Goal: Task Accomplishment & Management: Manage account settings

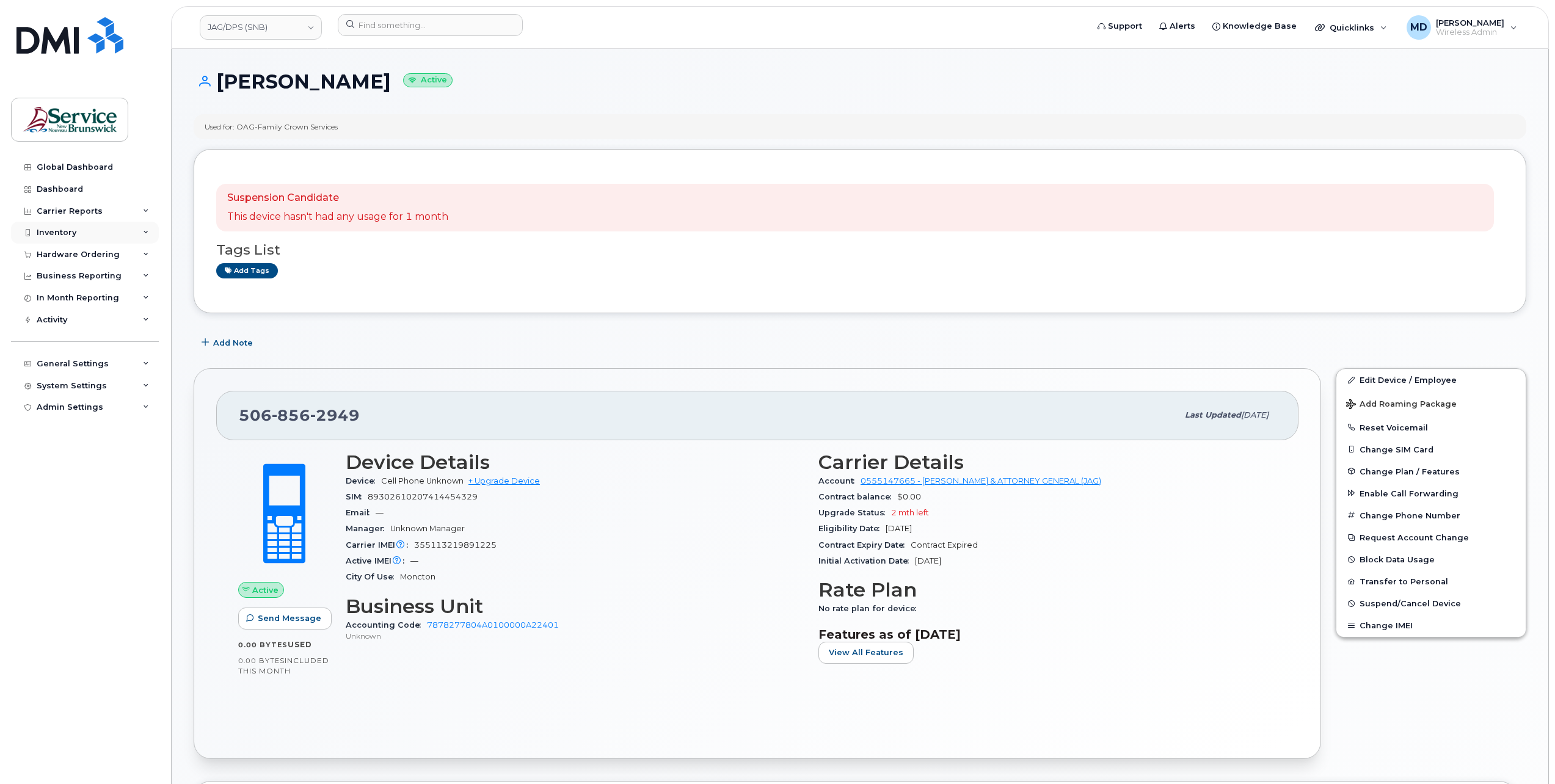
click at [74, 235] on div "Inventory" at bounding box center [56, 233] width 40 height 9
click at [271, 28] on link "JAG/DPS (SNB)" at bounding box center [260, 28] width 122 height 24
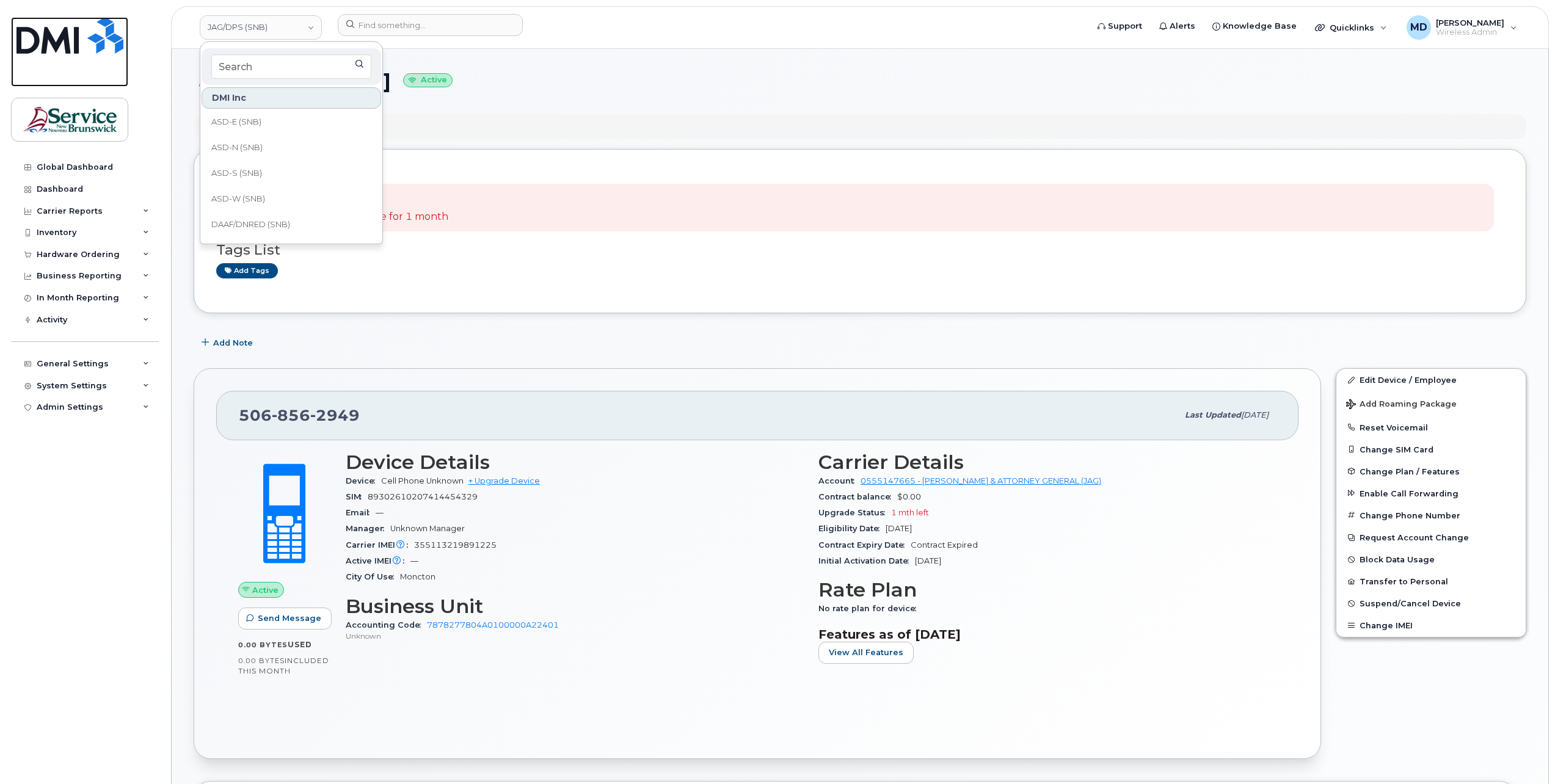
click at [67, 36] on img at bounding box center [69, 35] width 107 height 36
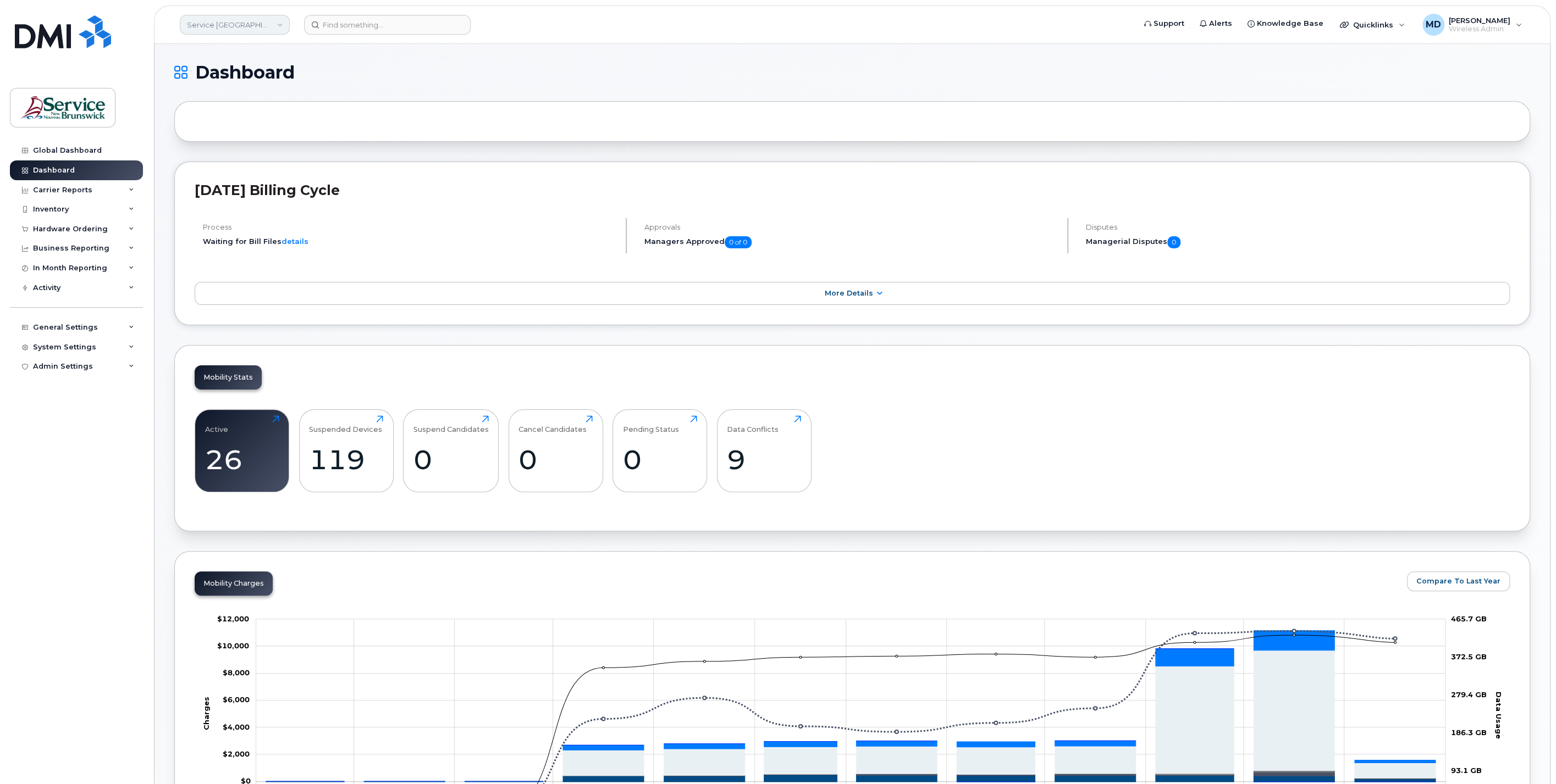
click at [230, 21] on link "Service New Brunswick (SNB)" at bounding box center [234, 24] width 110 height 20
click at [233, 168] on span "ASD-W (SNB)" at bounding box center [214, 173] width 49 height 11
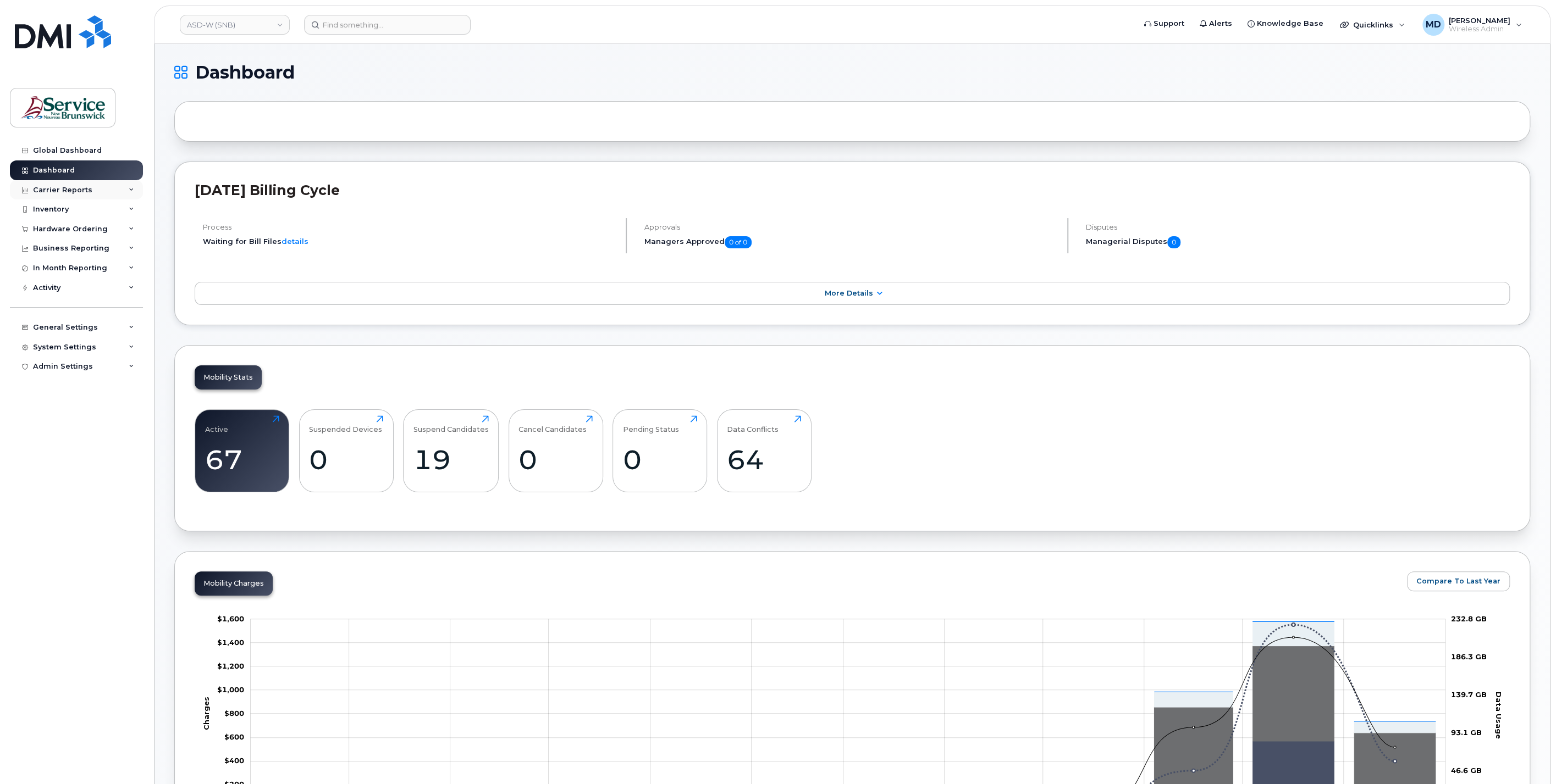
click at [71, 186] on div "Carrier Reports" at bounding box center [63, 190] width 59 height 8
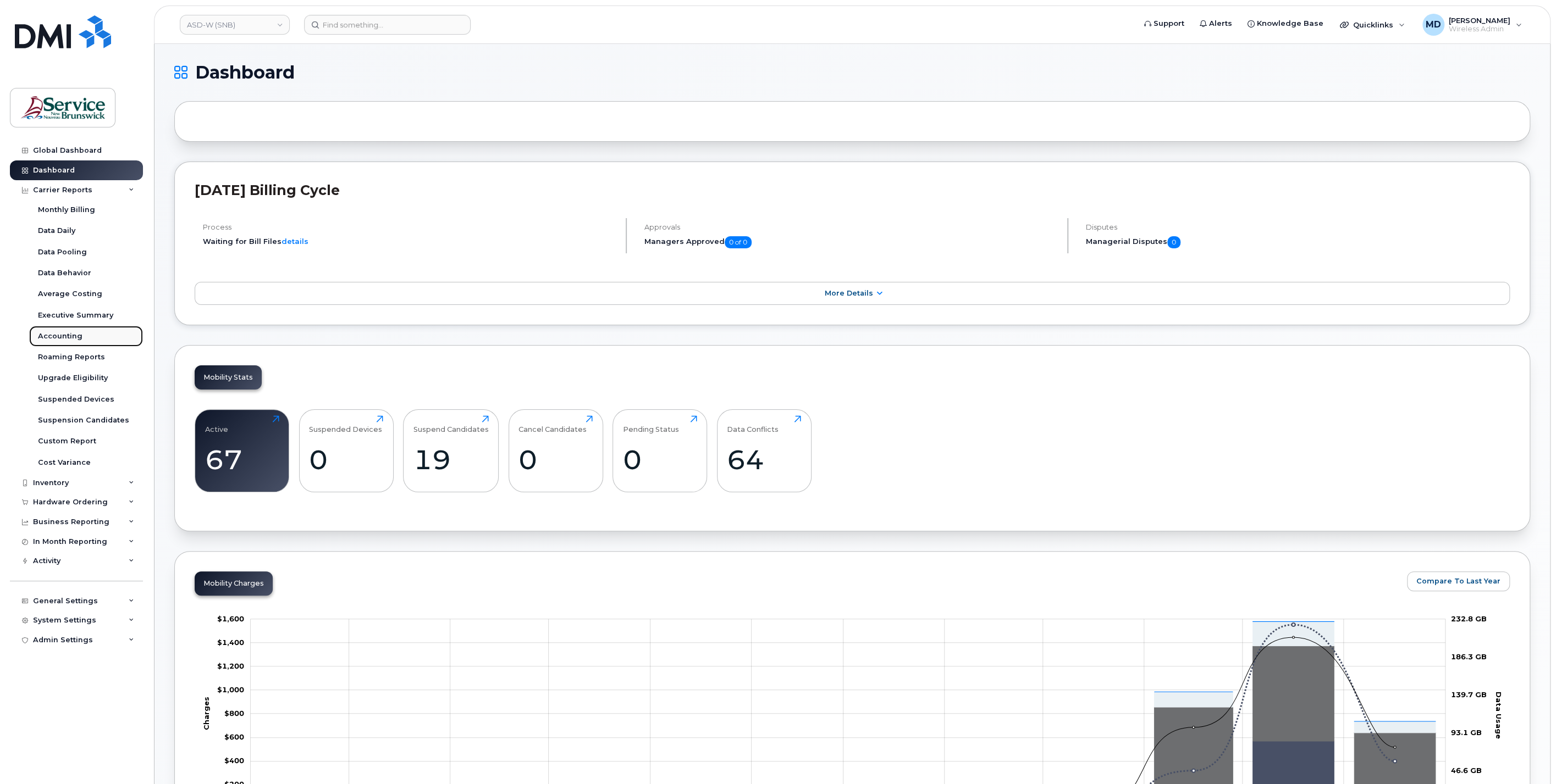
click at [65, 337] on div "Accounting" at bounding box center [59, 336] width 44 height 10
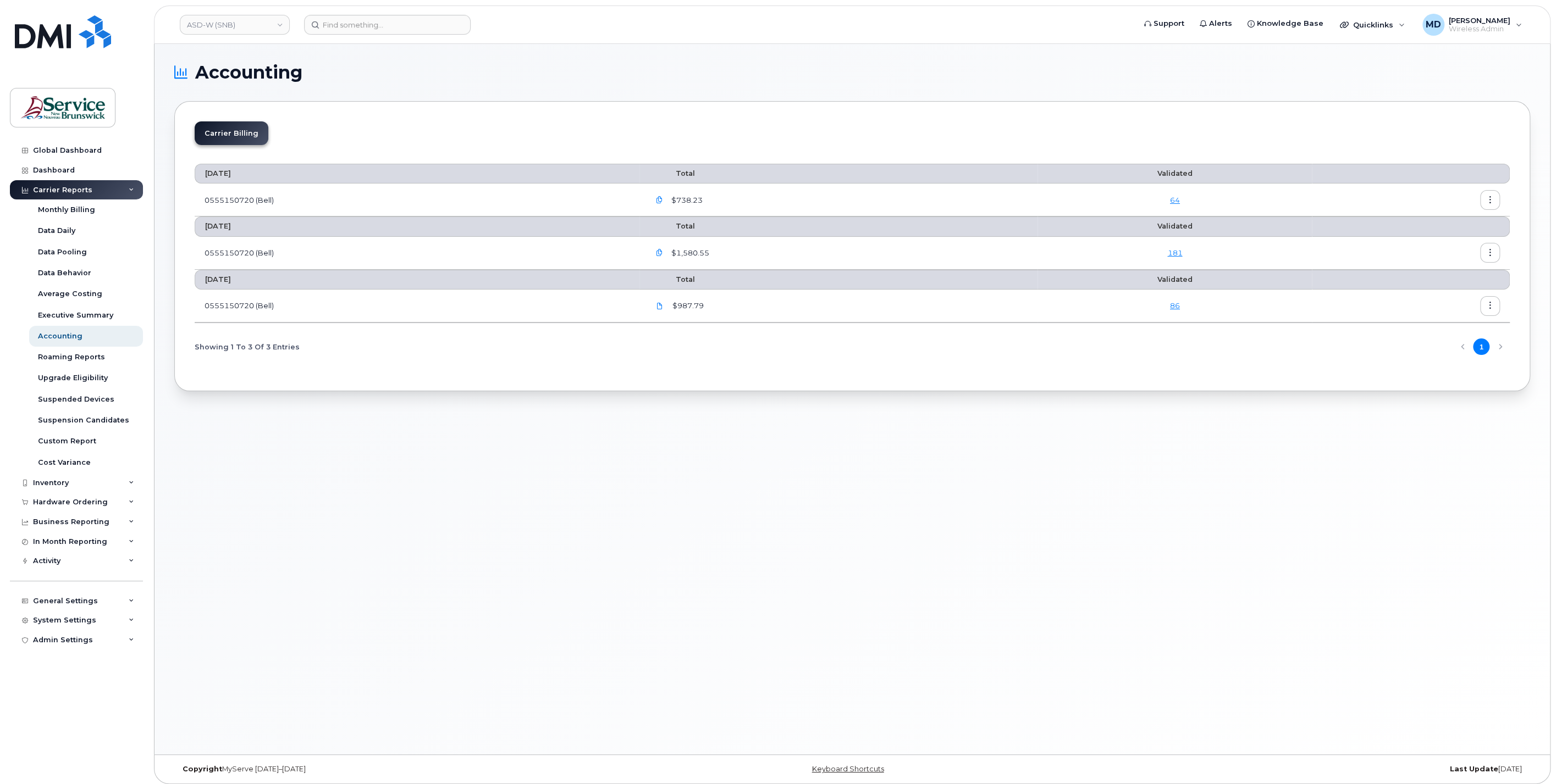
click at [1492, 305] on icon "button" at bounding box center [1490, 306] width 7 height 7
click at [1452, 347] on span "Download" at bounding box center [1440, 350] width 43 height 10
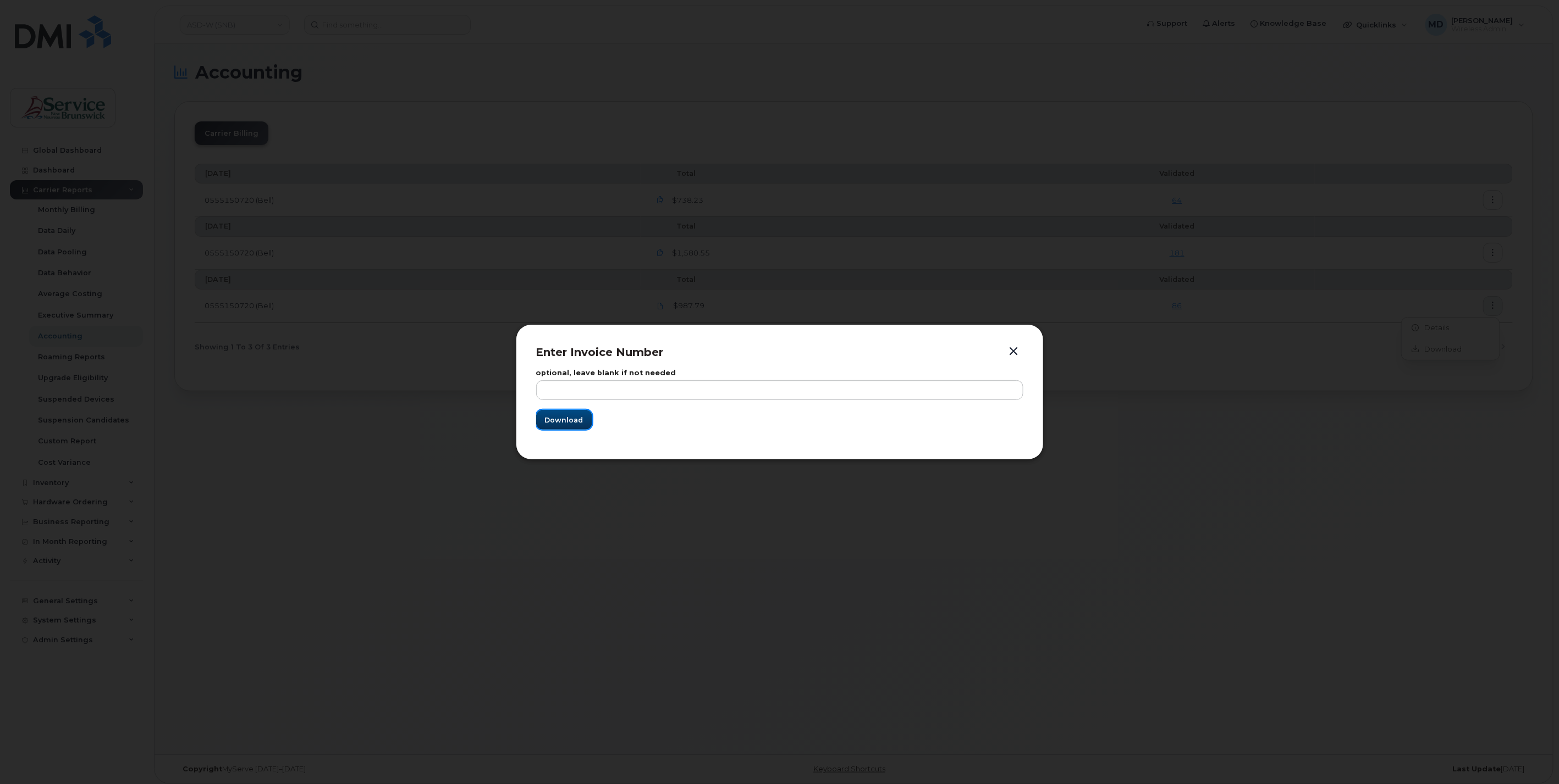
click at [579, 416] on span "Download" at bounding box center [564, 420] width 38 height 10
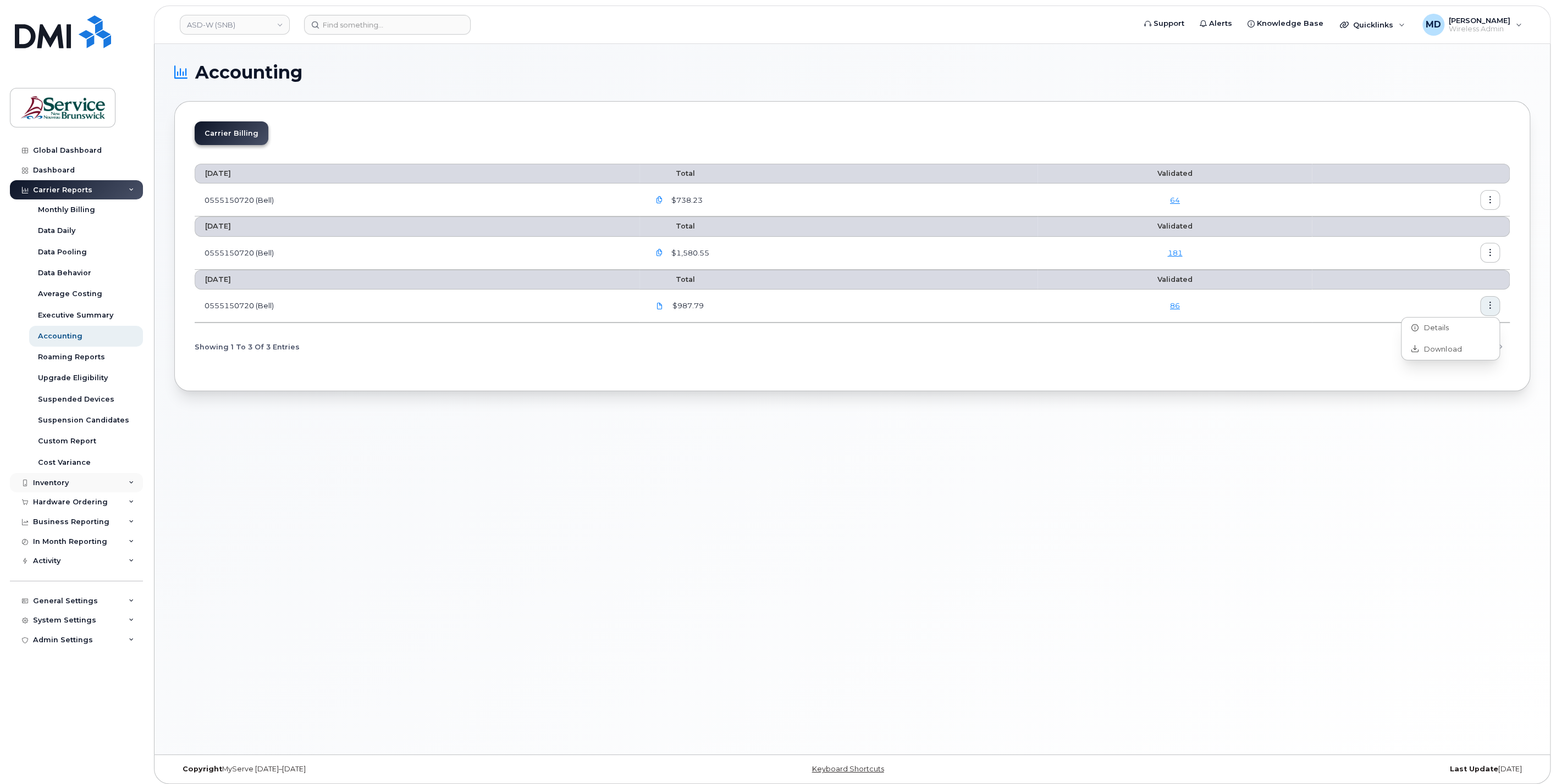
click at [83, 490] on div "Inventory" at bounding box center [76, 483] width 133 height 20
click at [72, 503] on div "Mobility Devices" at bounding box center [69, 503] width 62 height 10
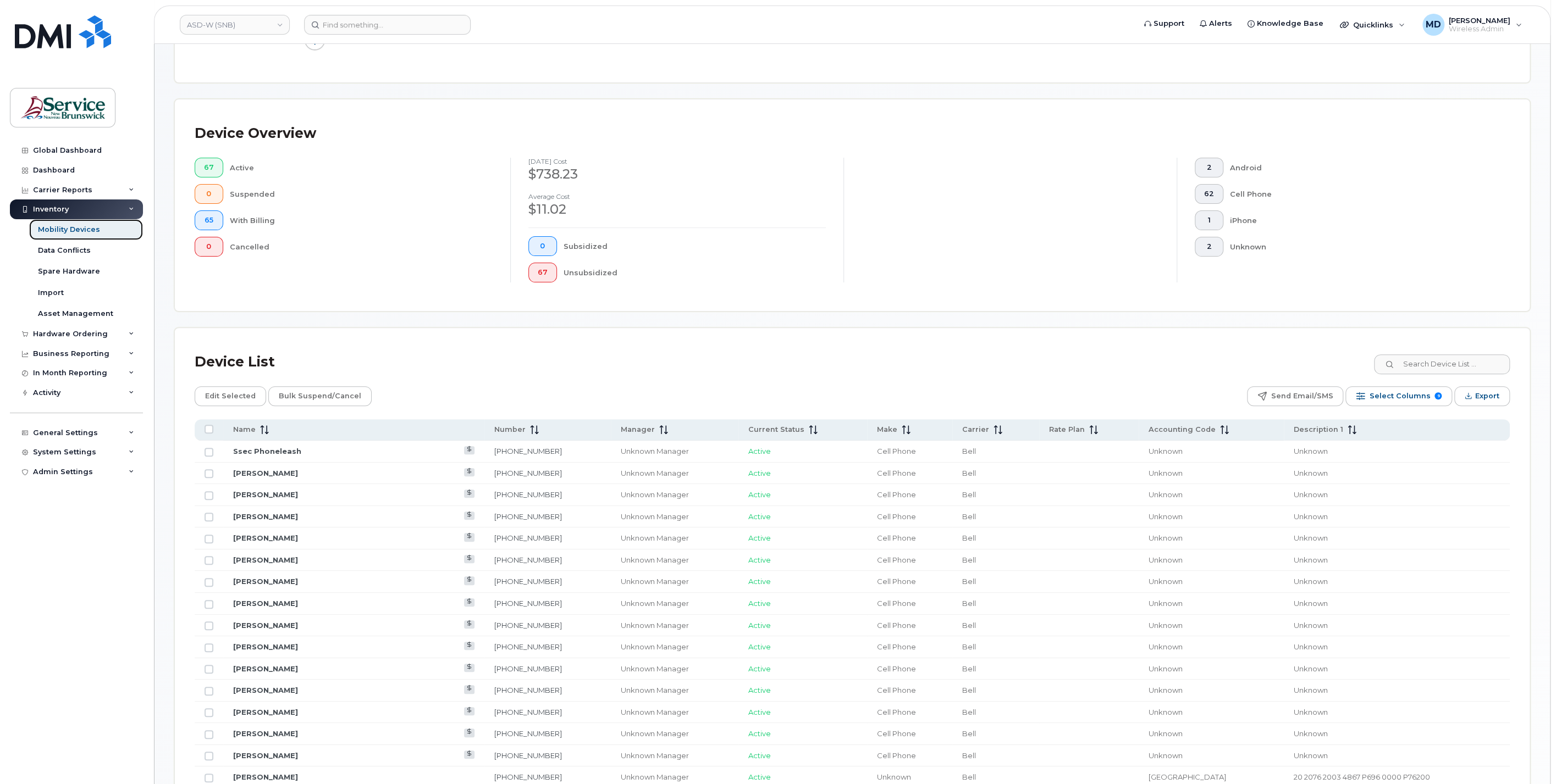
scroll to position [407, 0]
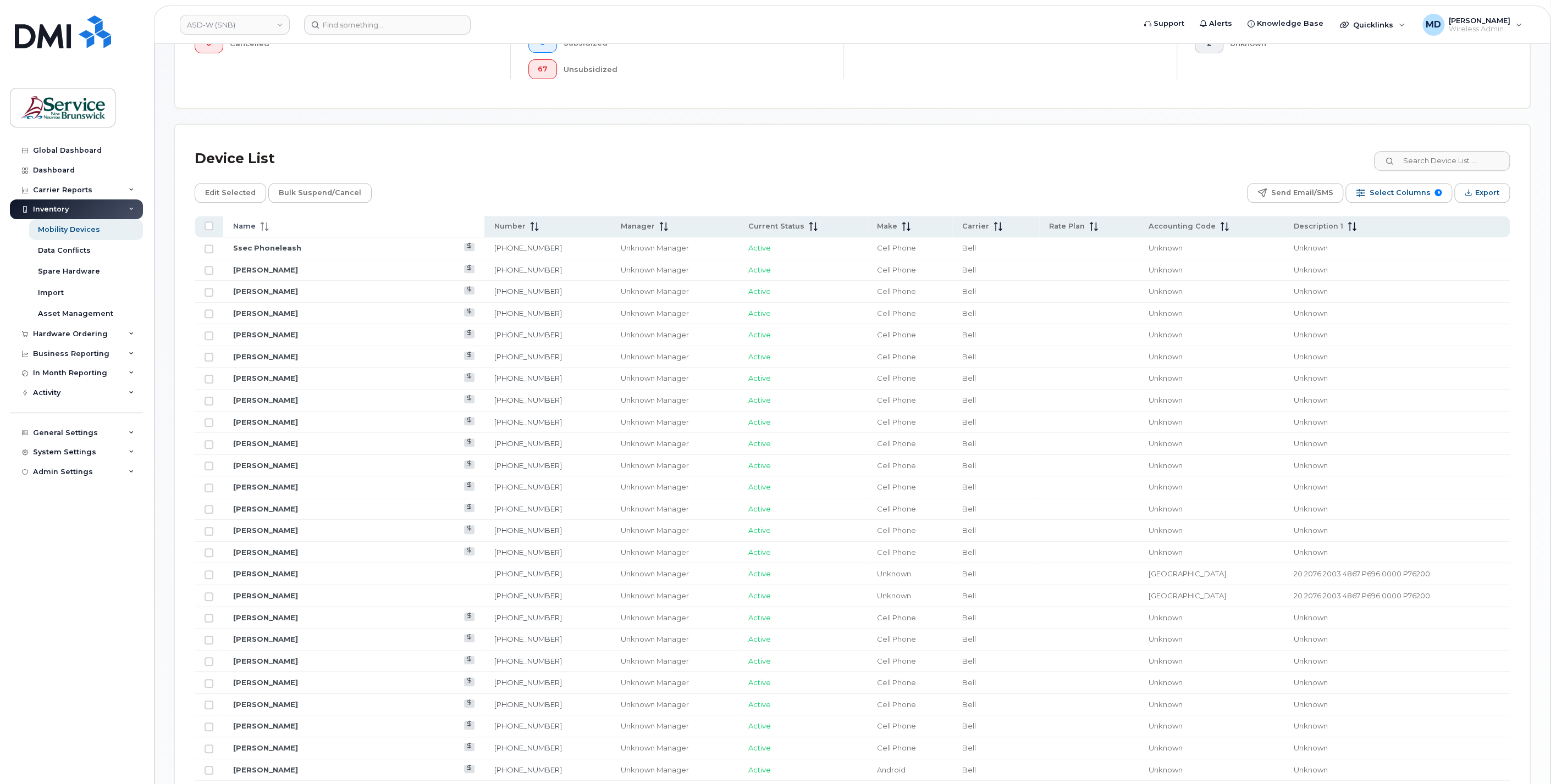
click at [249, 225] on span "Name" at bounding box center [244, 226] width 22 height 10
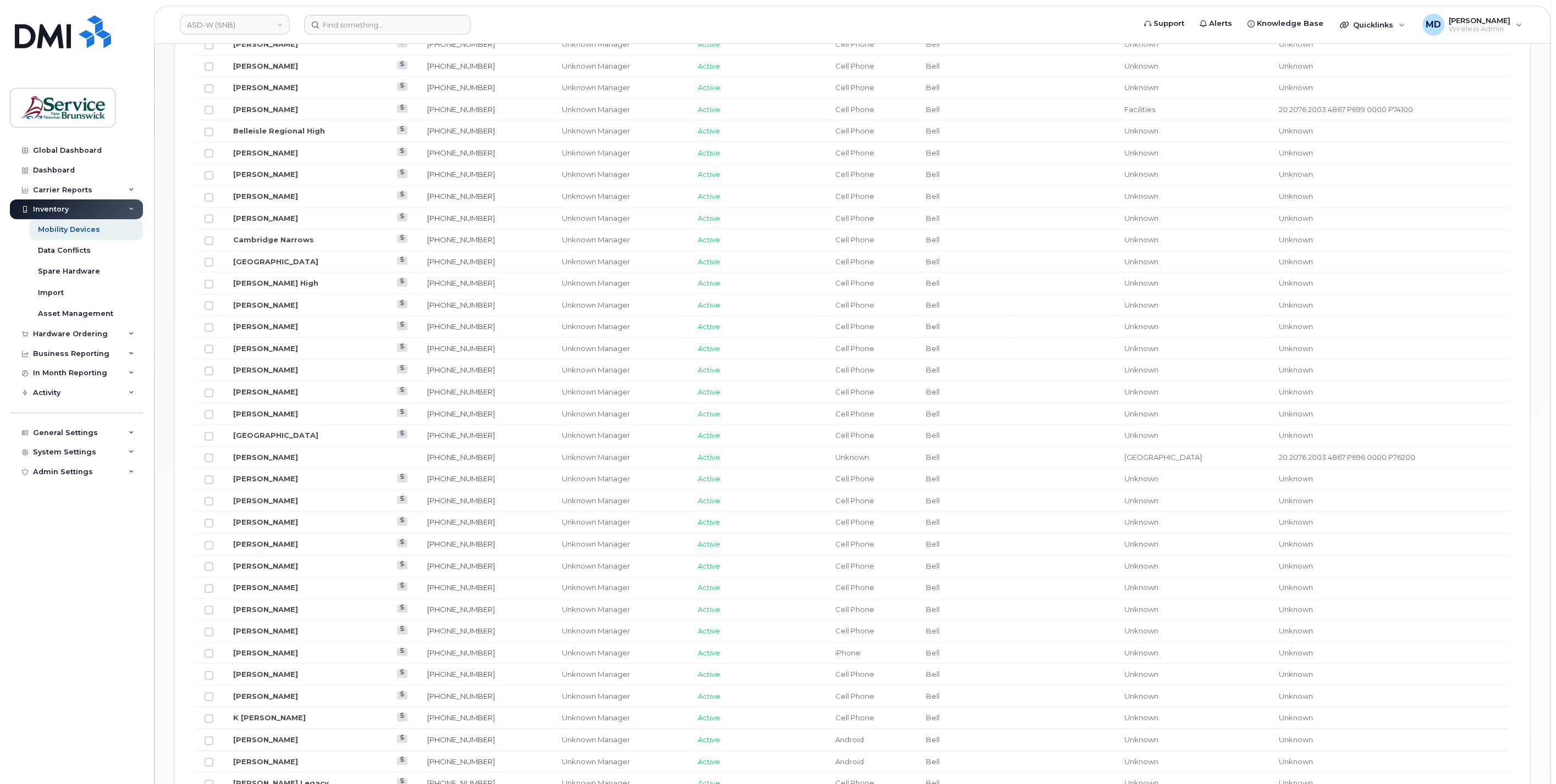
scroll to position [203, 0]
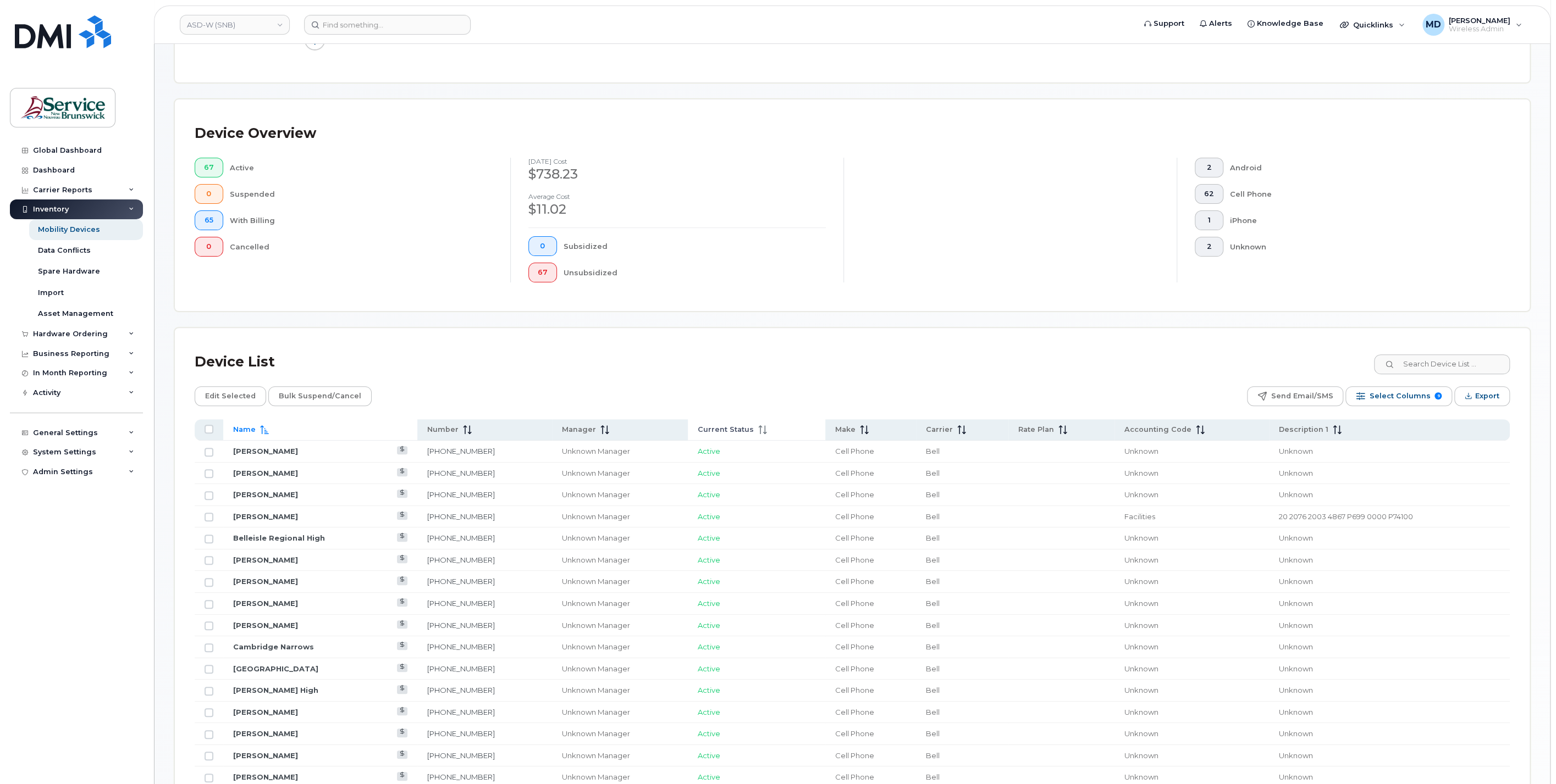
click at [735, 428] on span "Current Status" at bounding box center [725, 430] width 56 height 10
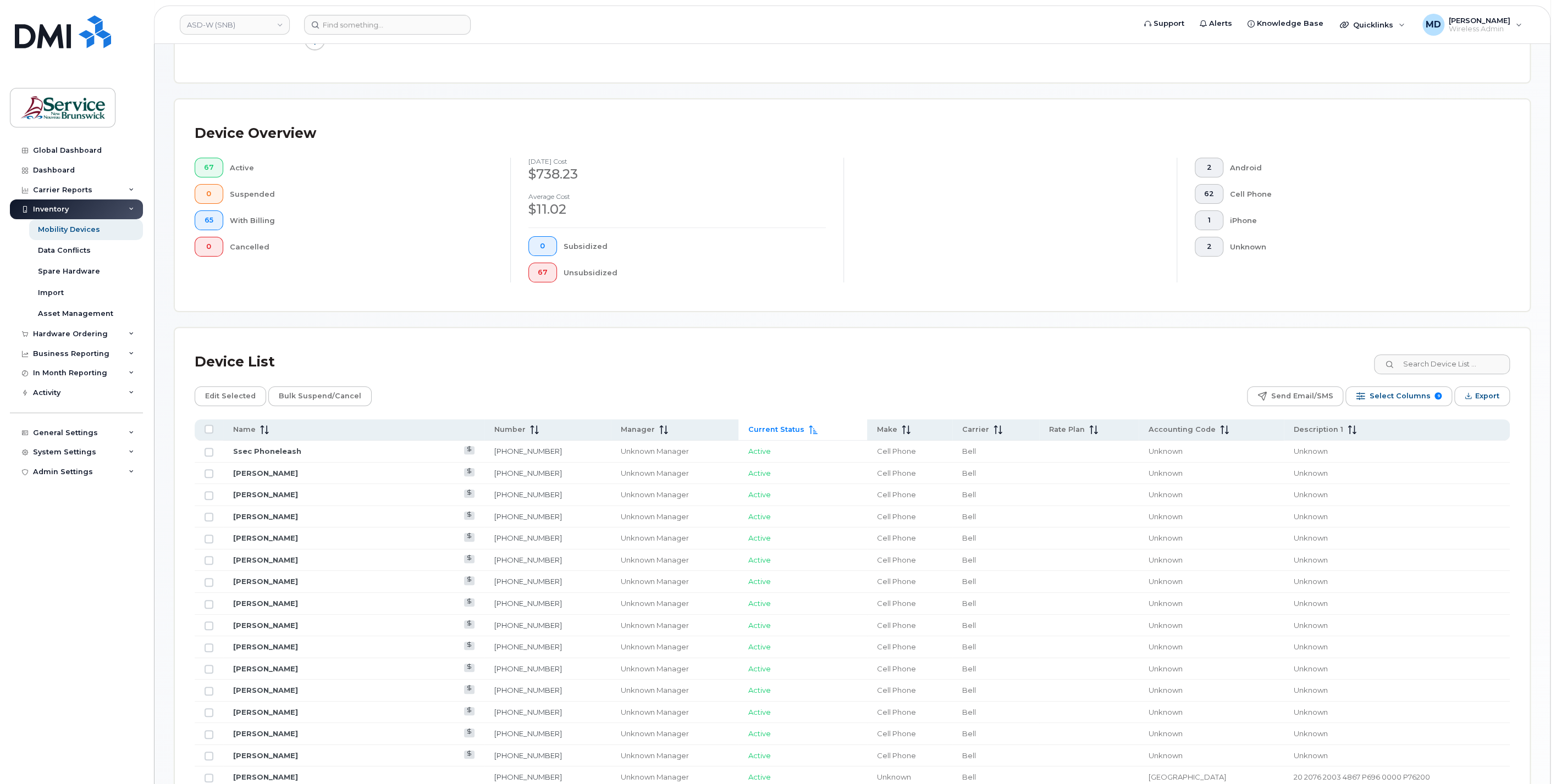
click at [749, 427] on span "Current Status" at bounding box center [776, 430] width 56 height 10
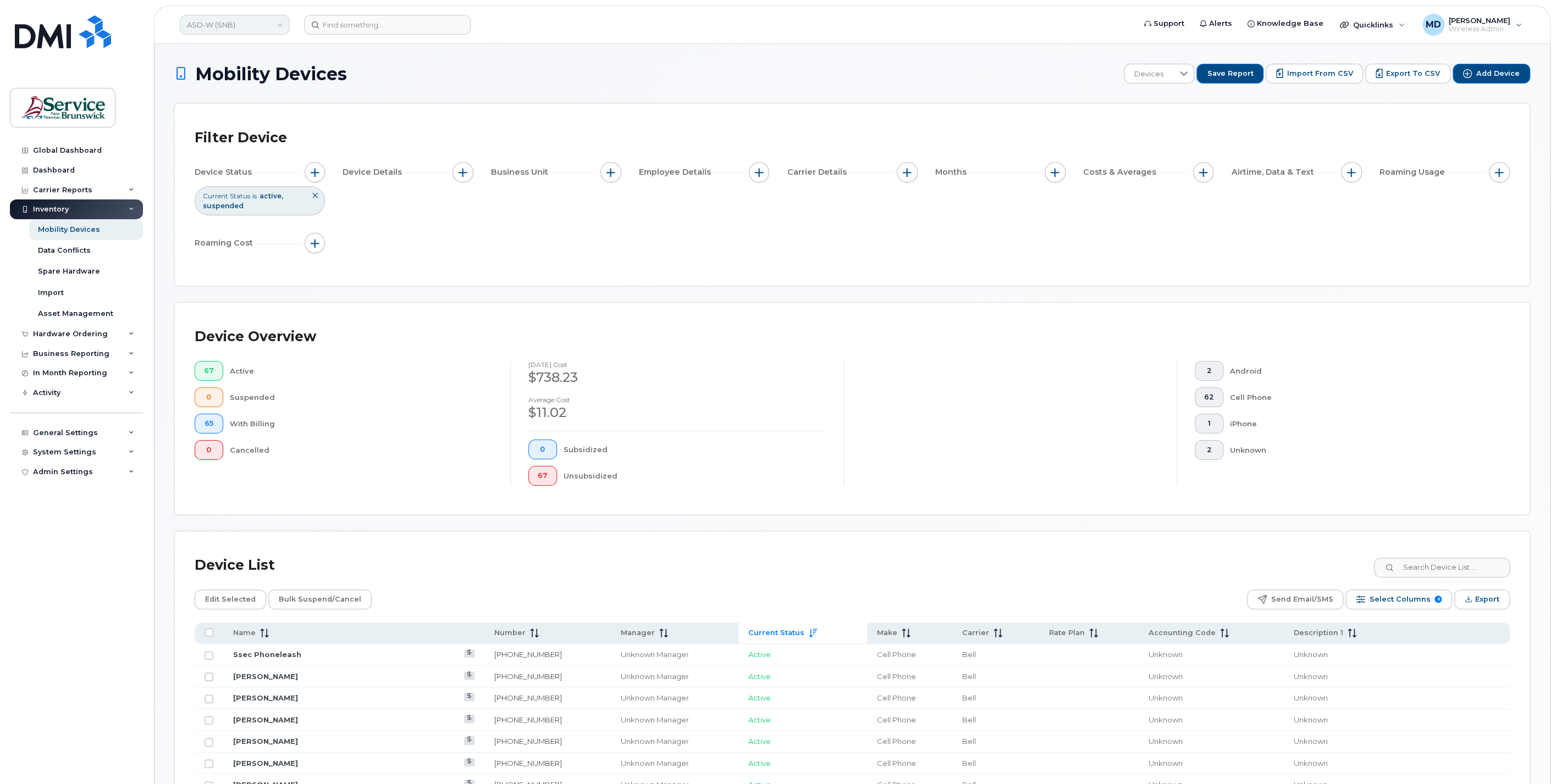
click at [251, 26] on link "ASD-W (SNB)" at bounding box center [234, 24] width 110 height 20
click at [279, 142] on link "ITSS (SNB)" at bounding box center [262, 144] width 161 height 22
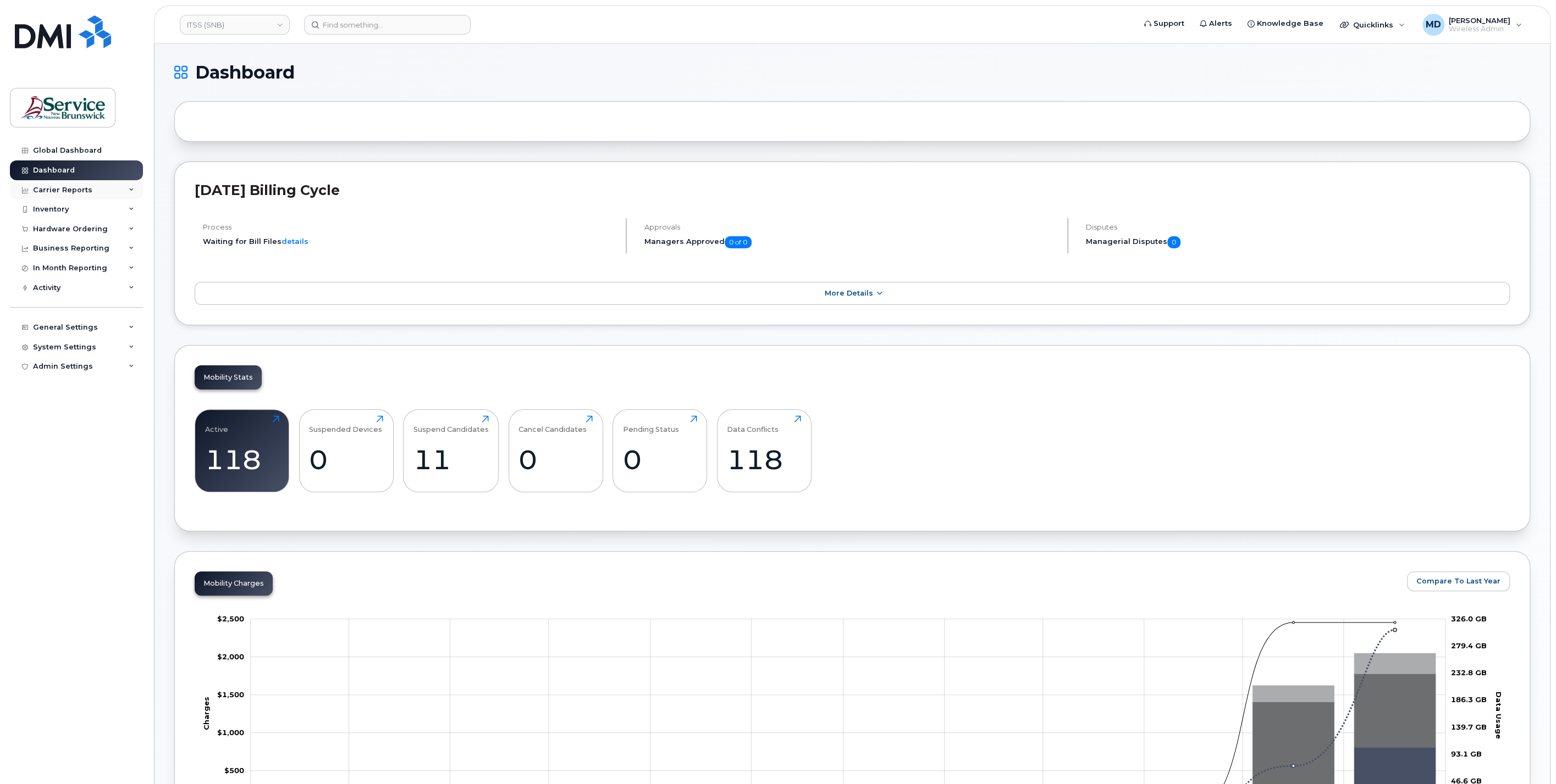
click at [73, 189] on div "Carrier Reports" at bounding box center [63, 190] width 59 height 8
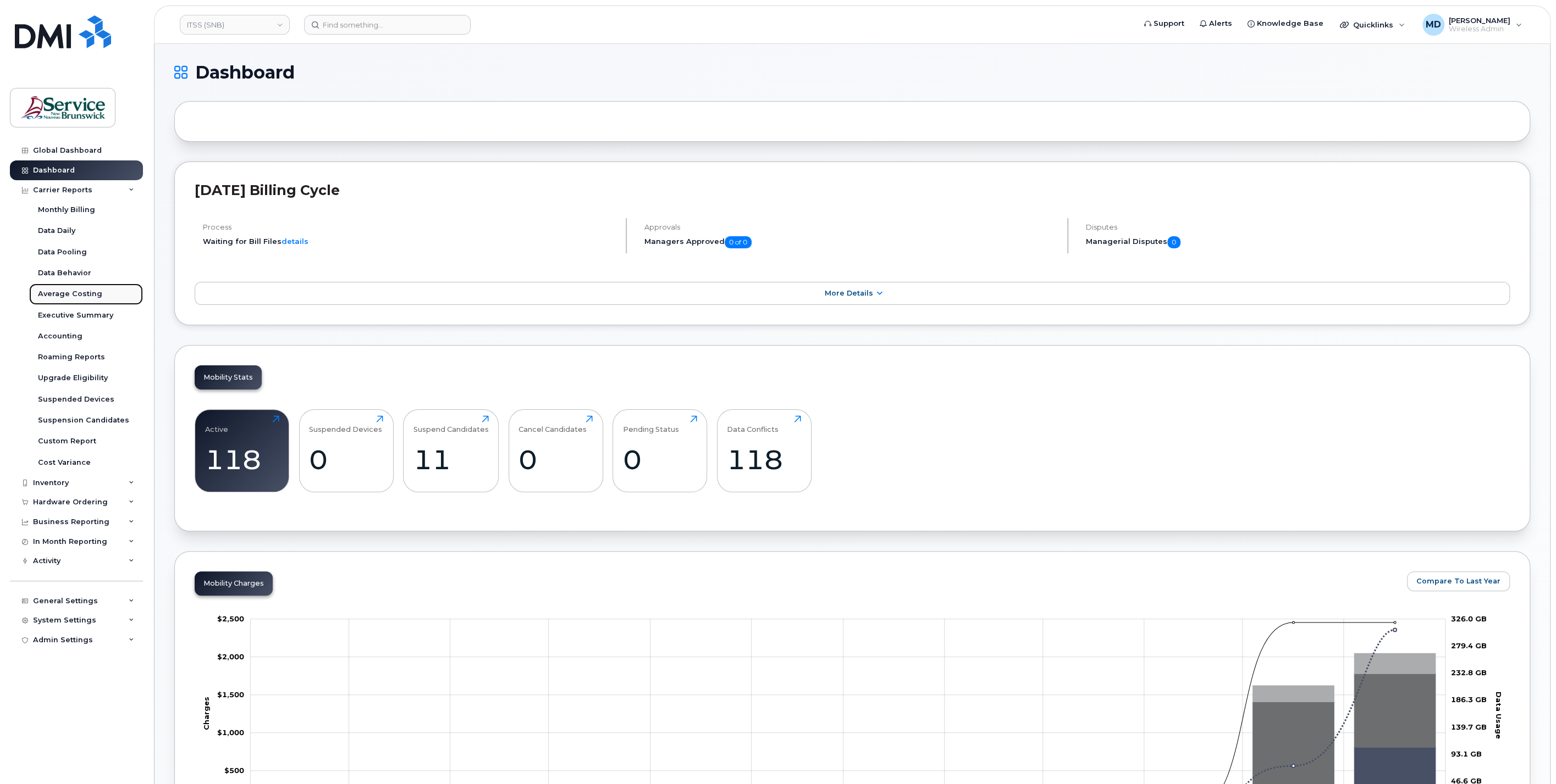
click at [83, 297] on div "Average Costing" at bounding box center [70, 294] width 64 height 10
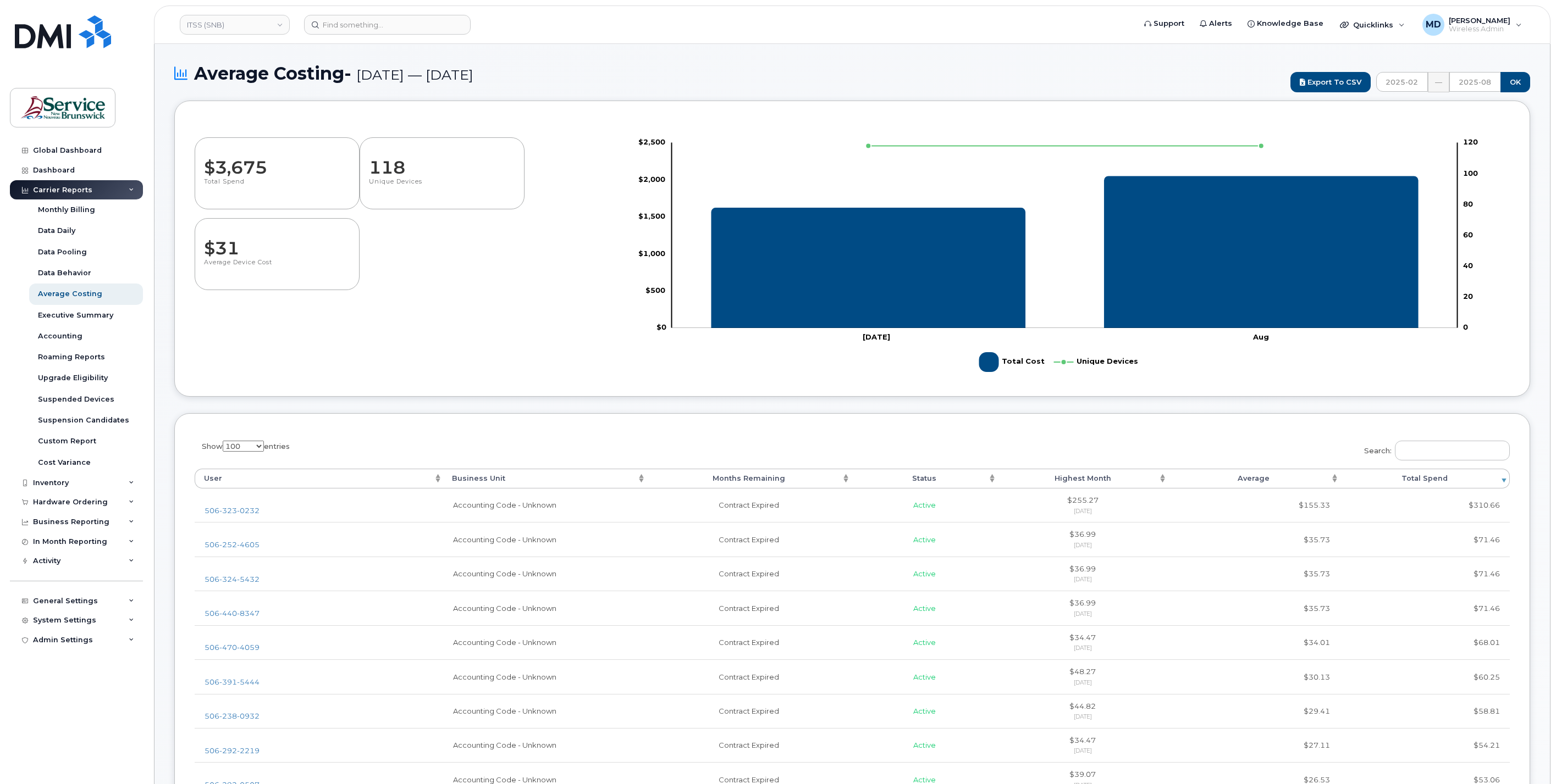
select select "100"
click at [58, 484] on div "Inventory" at bounding box center [50, 483] width 36 height 8
click at [66, 501] on div "Mobility Devices" at bounding box center [69, 503] width 62 height 10
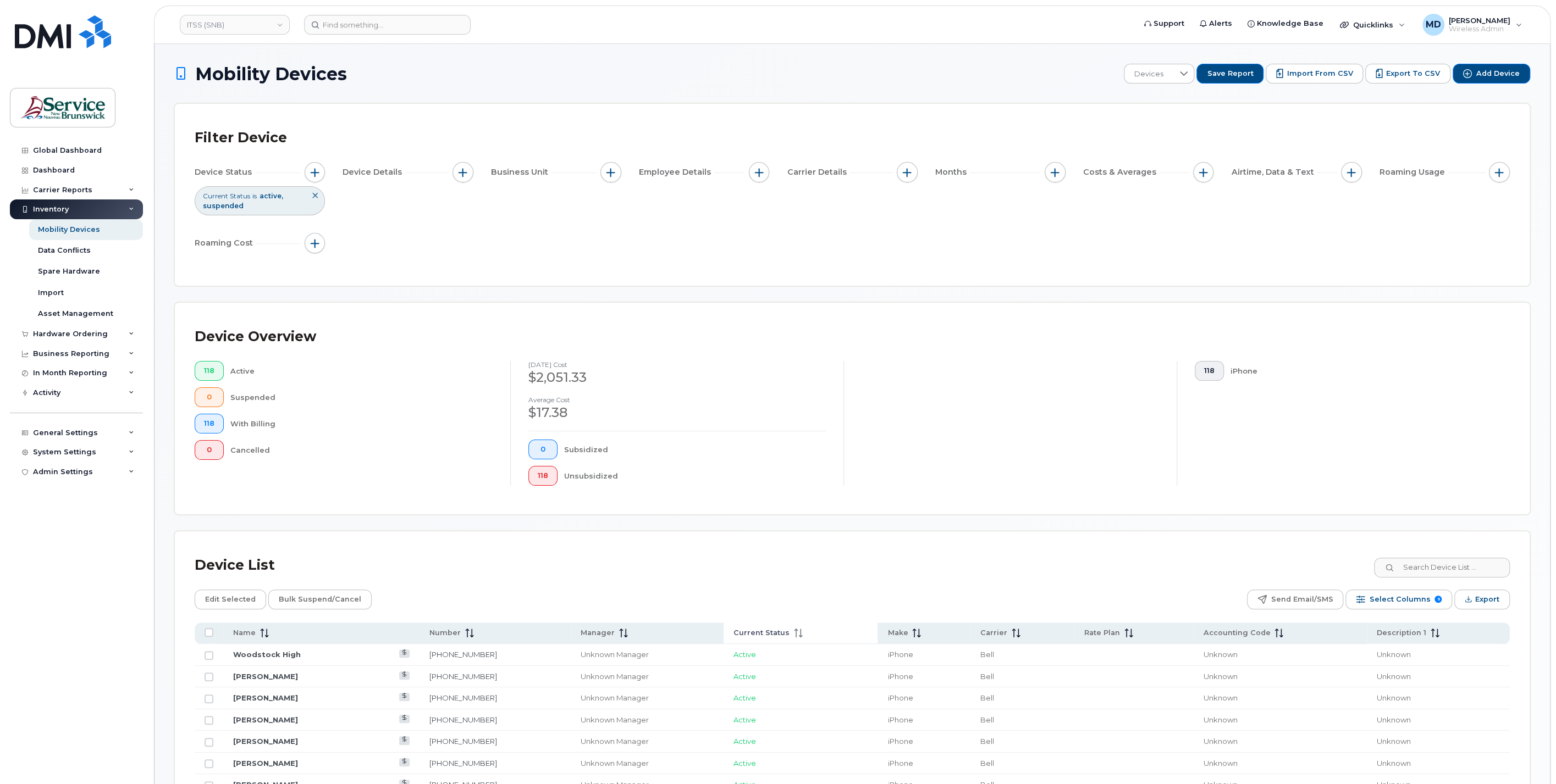
click at [756, 628] on span "Current Status" at bounding box center [761, 633] width 56 height 10
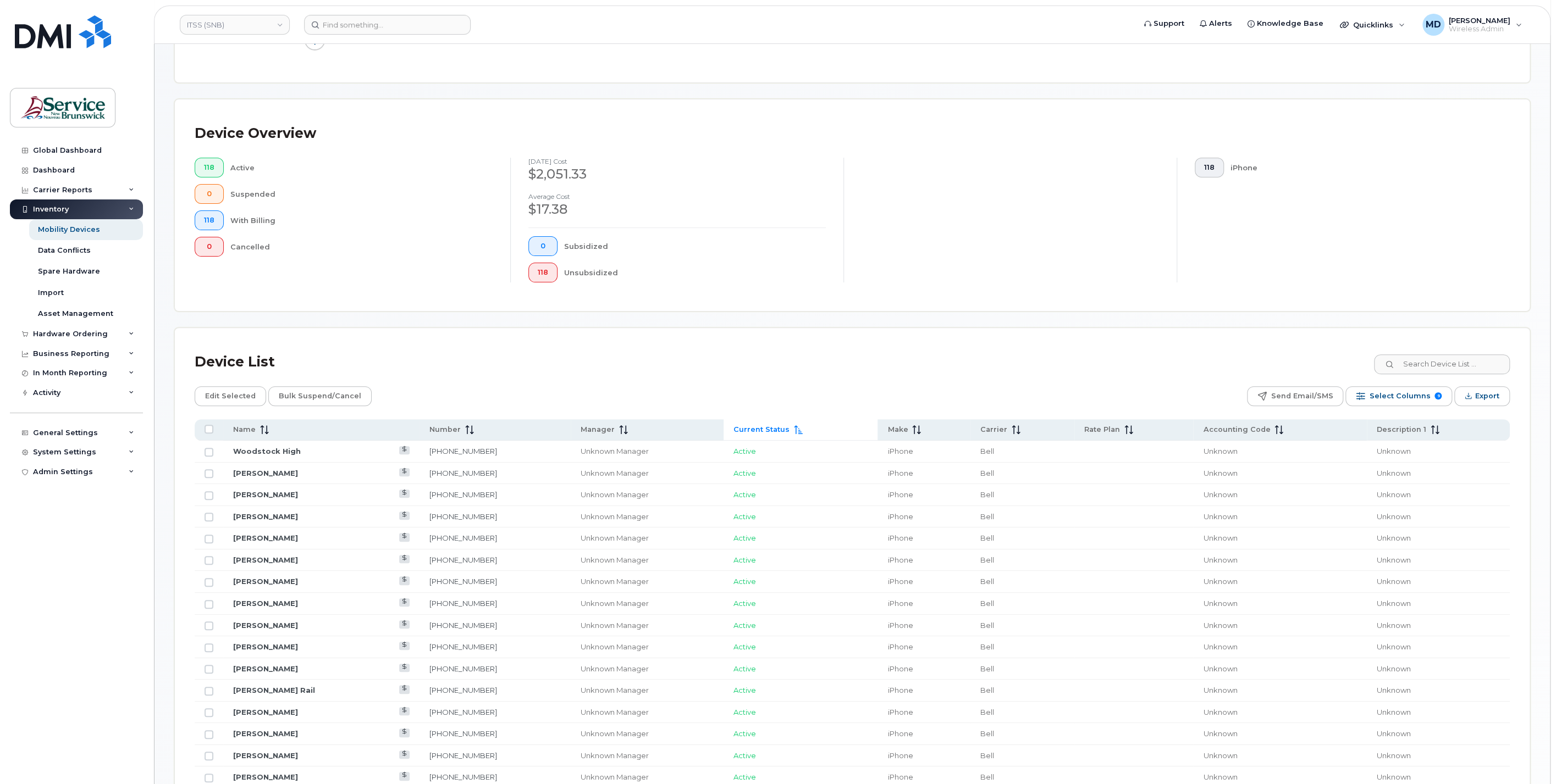
click at [748, 425] on span "Current Status" at bounding box center [761, 430] width 56 height 10
click at [748, 428] on span "Current Status" at bounding box center [761, 430] width 56 height 10
click at [234, 433] on span "Name" at bounding box center [244, 430] width 22 height 10
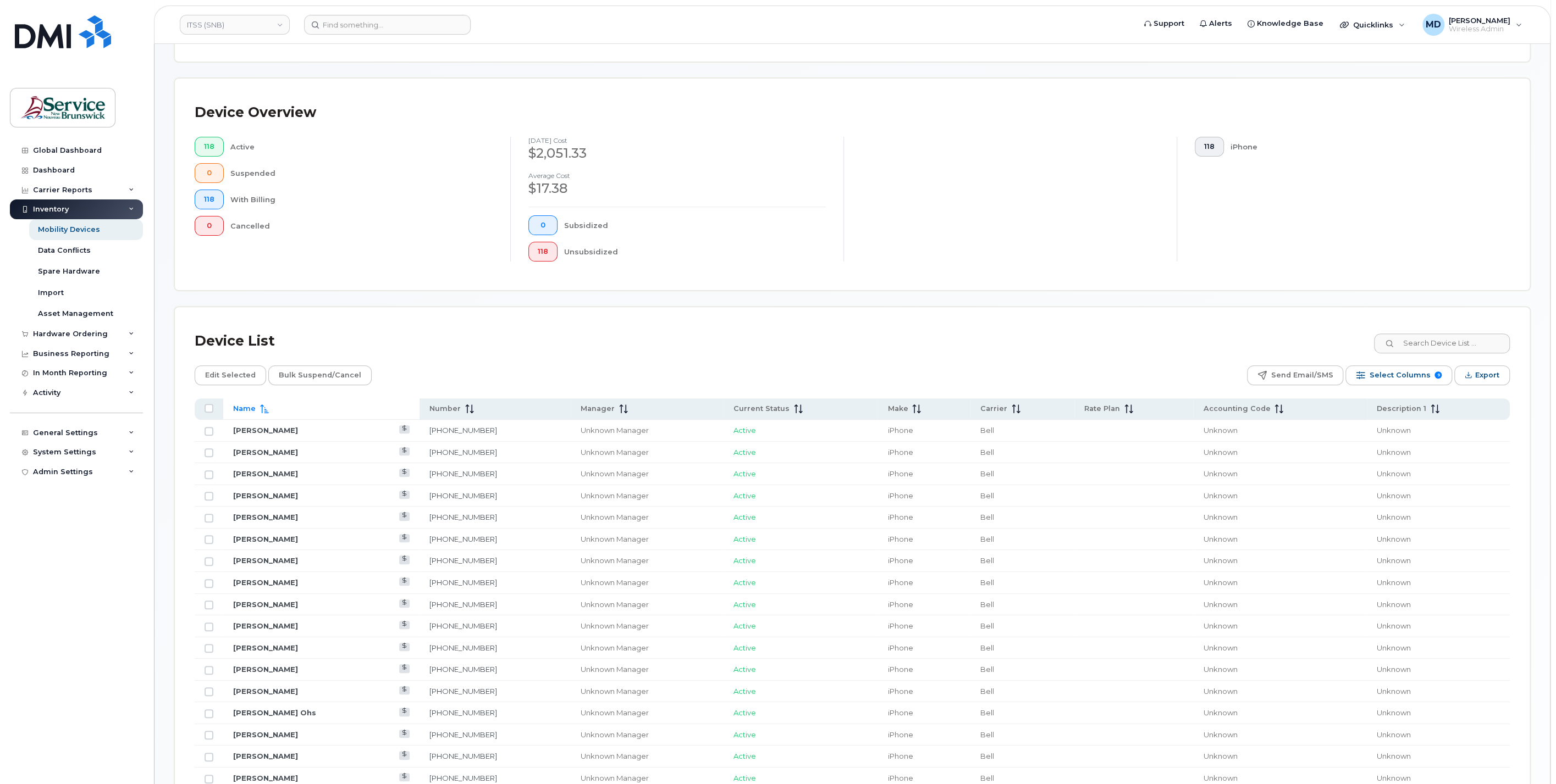
scroll to position [0, 0]
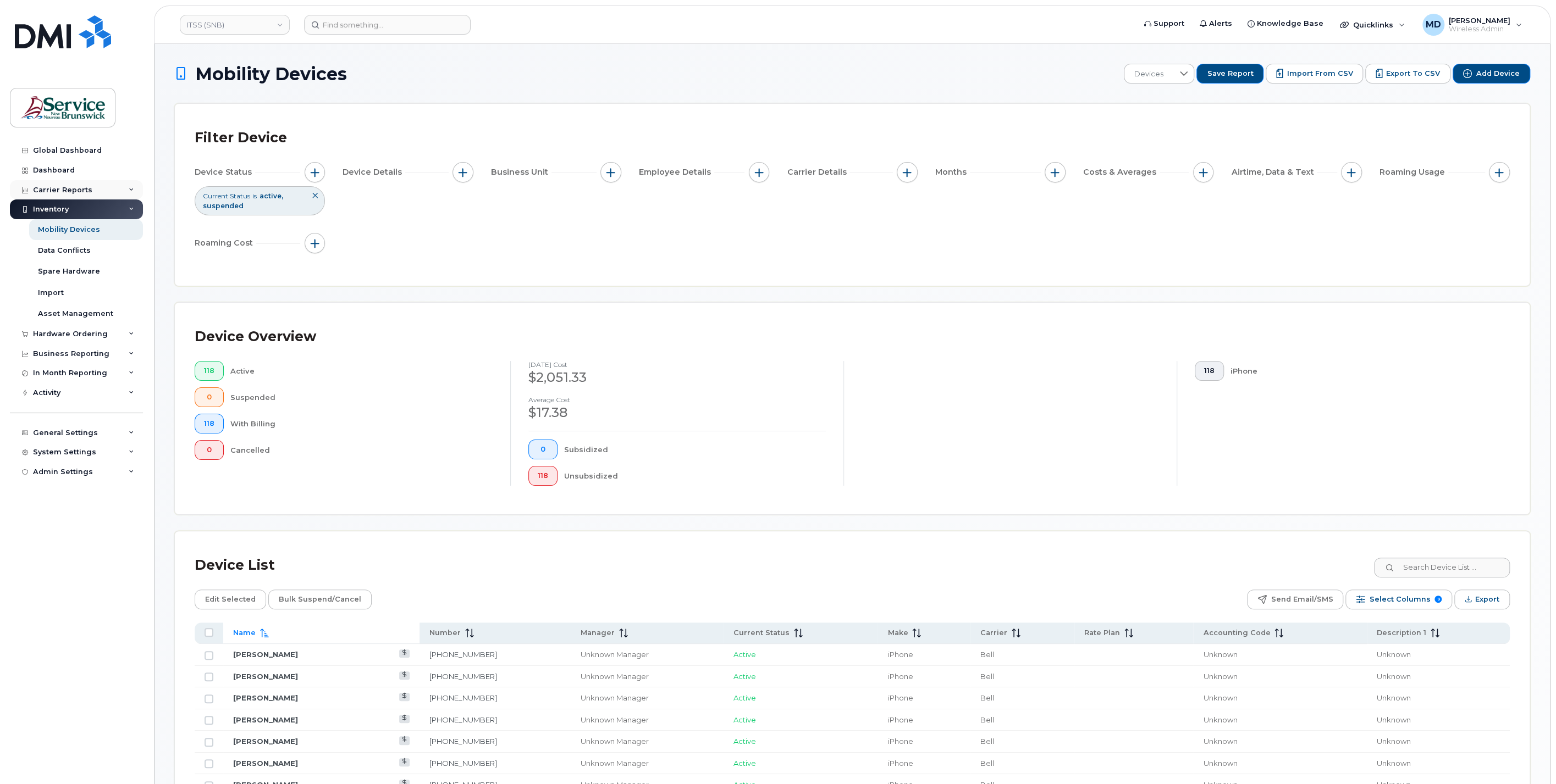
click at [73, 191] on div "Carrier Reports" at bounding box center [63, 190] width 59 height 8
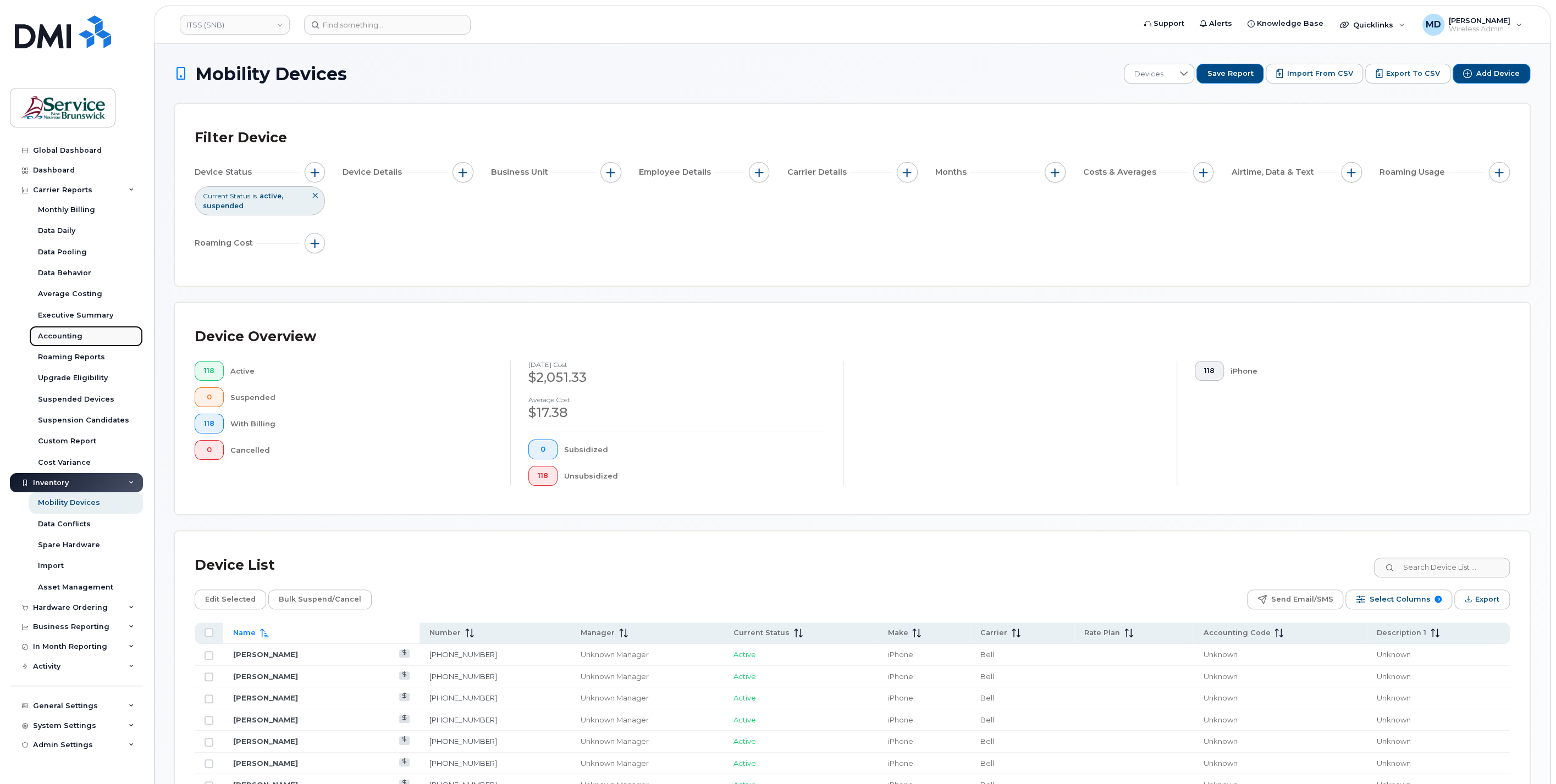
click at [59, 337] on div "Accounting" at bounding box center [59, 336] width 44 height 10
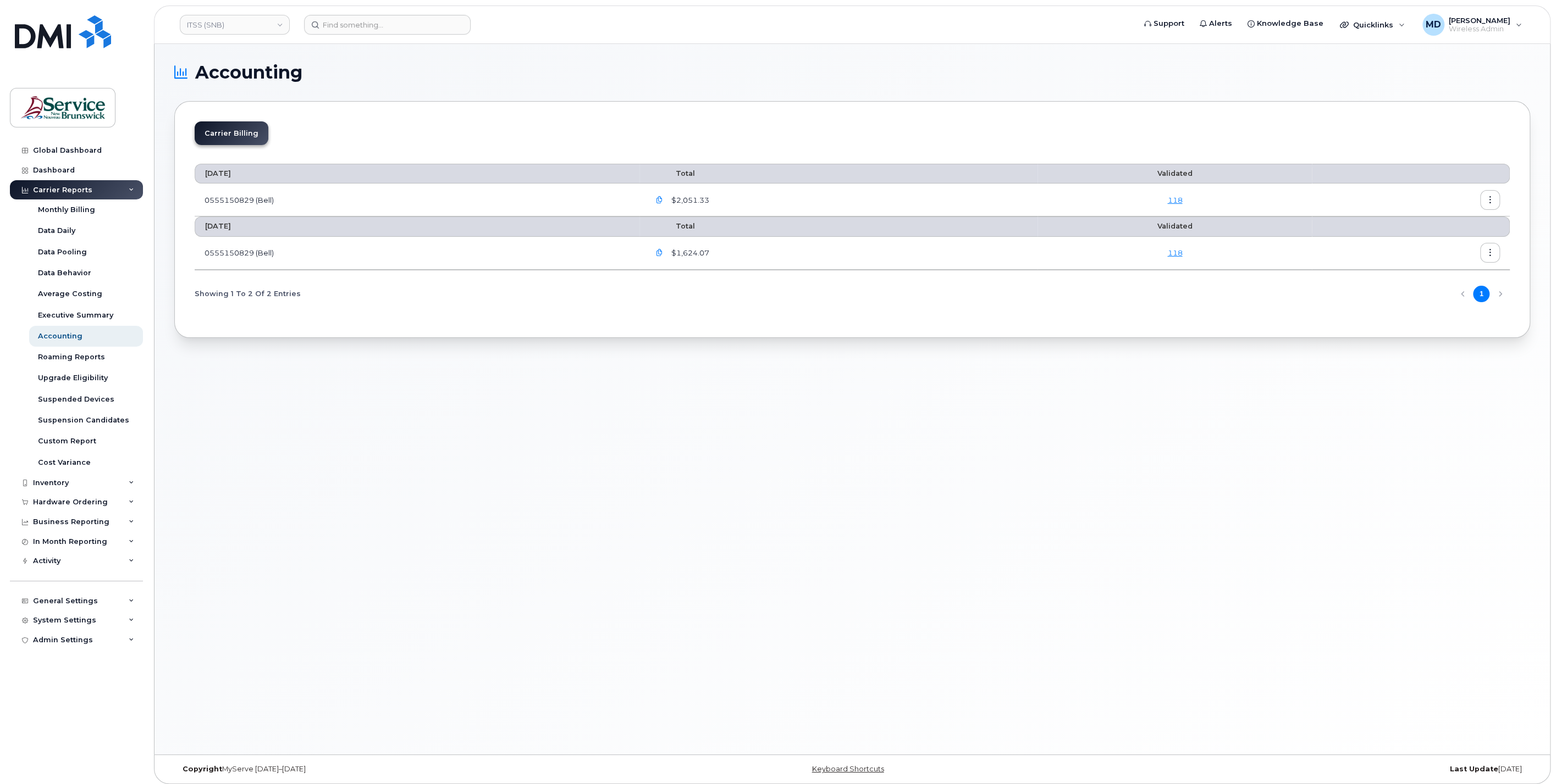
click at [1495, 255] on button "button" at bounding box center [1490, 252] width 20 height 20
click at [838, 436] on div "Accounting Carrier Billing August 2025 Total Validated 0555150829 (Bell) $2,051…" at bounding box center [852, 399] width 1396 height 711
click at [270, 23] on link "ITSS (SNB)" at bounding box center [234, 24] width 110 height 20
click at [276, 172] on link "ASD-W (SNB)" at bounding box center [262, 173] width 161 height 22
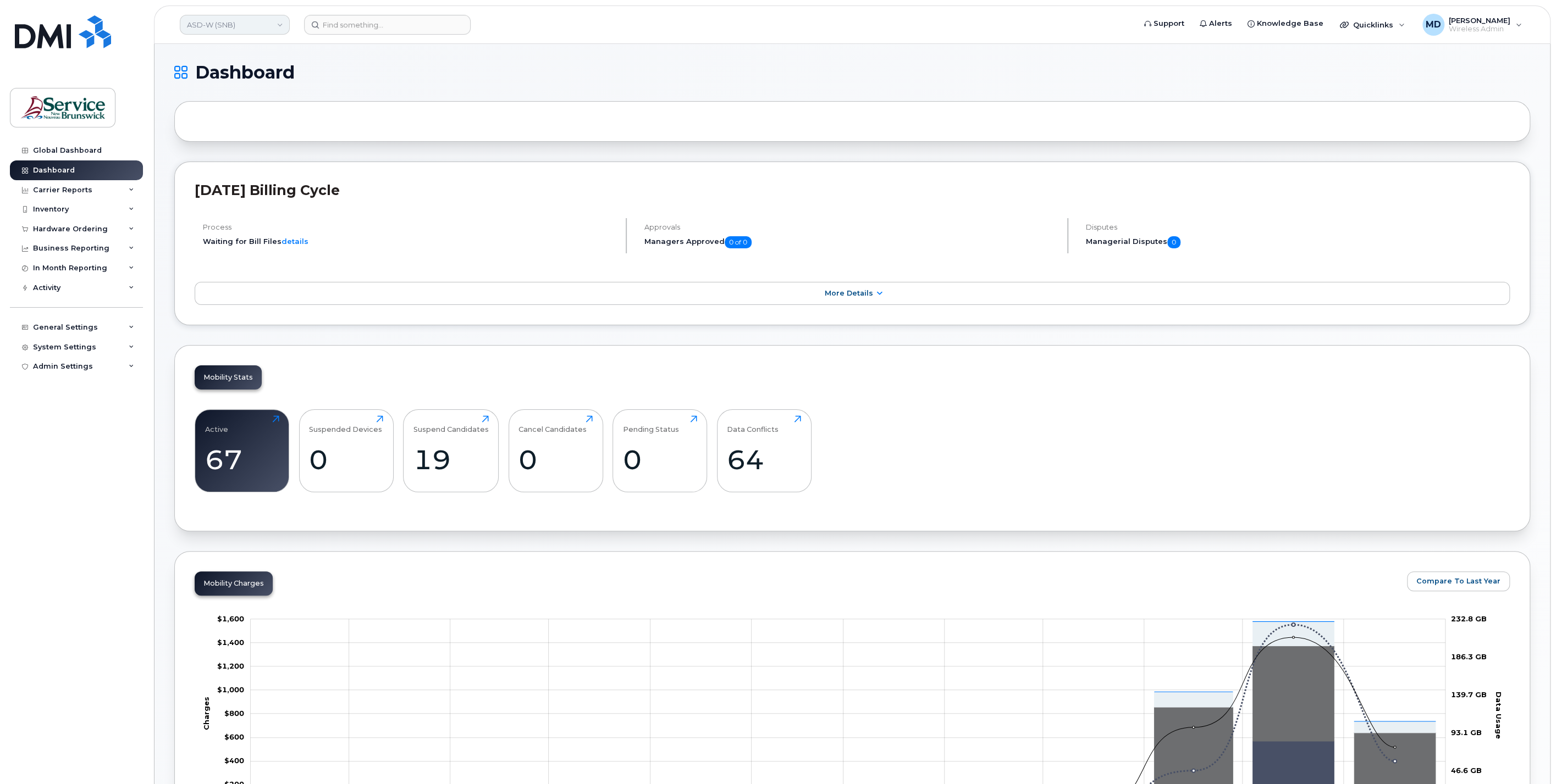
click at [279, 25] on link "ASD-W (SNB)" at bounding box center [234, 24] width 110 height 20
click at [274, 146] on link "ITSS (SNB)" at bounding box center [262, 148] width 161 height 22
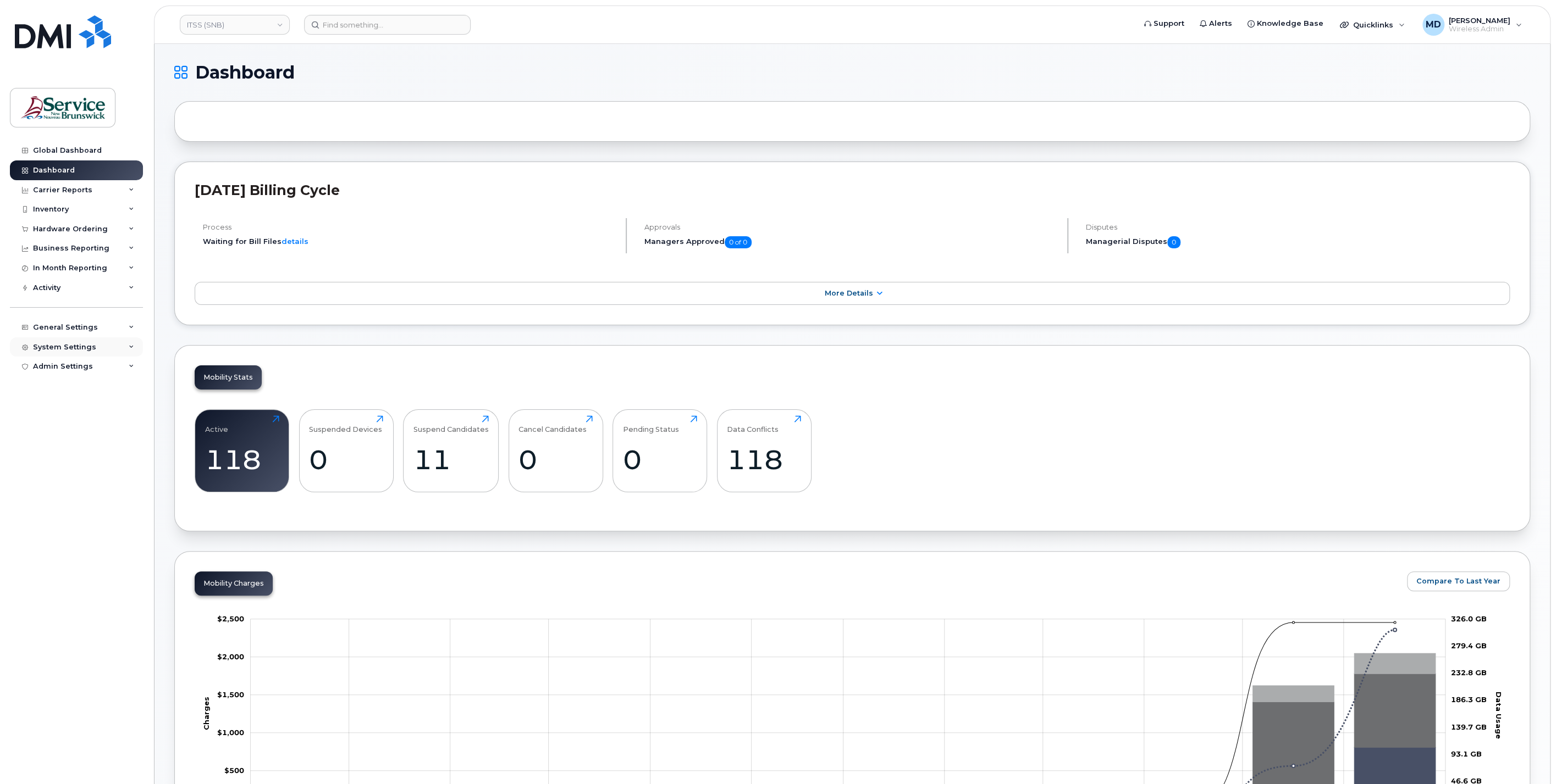
click at [58, 352] on div "System Settings" at bounding box center [76, 347] width 133 height 20
click at [48, 513] on div "Users" at bounding box center [49, 515] width 22 height 10
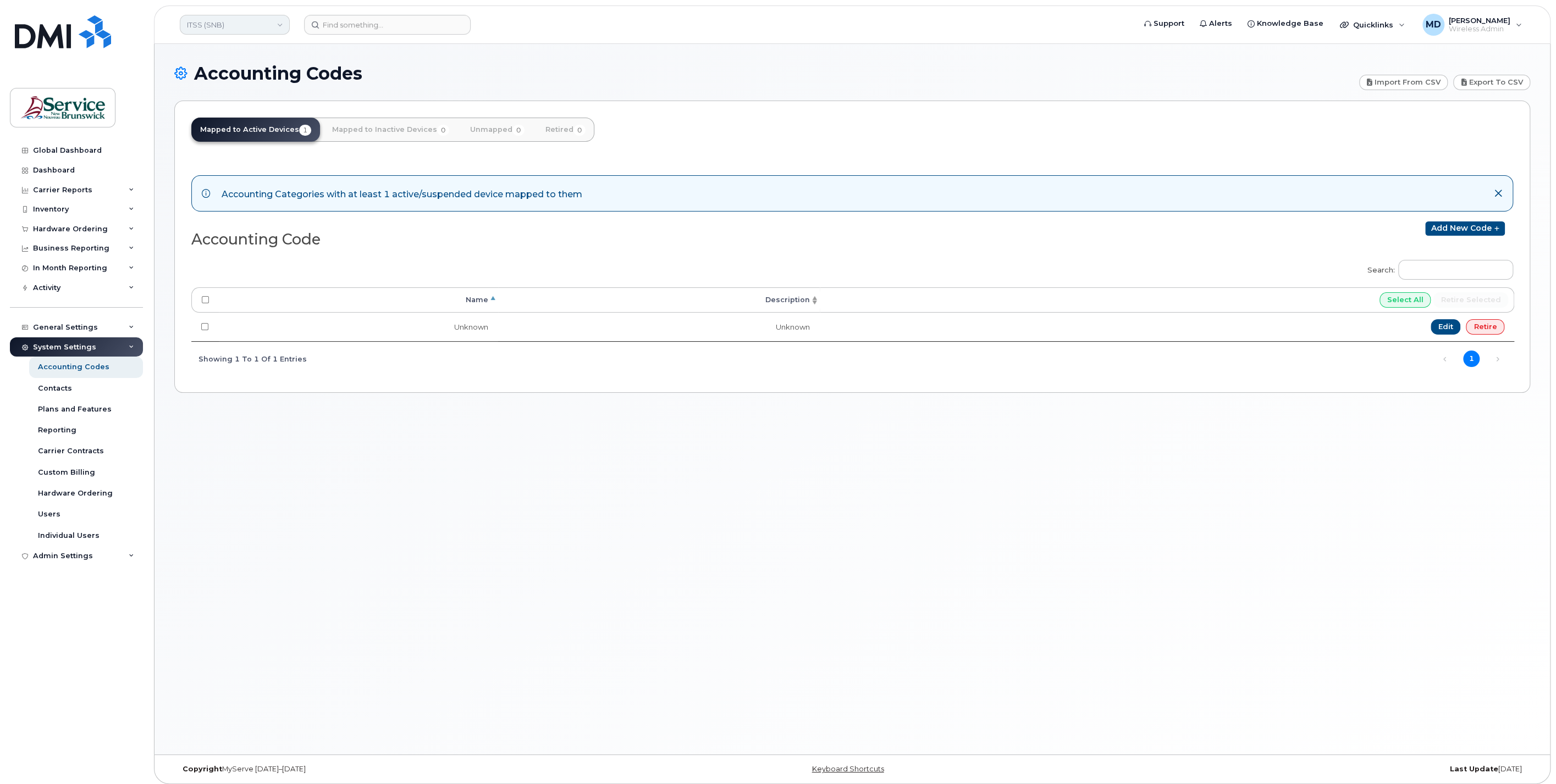
click at [259, 28] on link "ITSS (SNB)" at bounding box center [234, 24] width 110 height 20
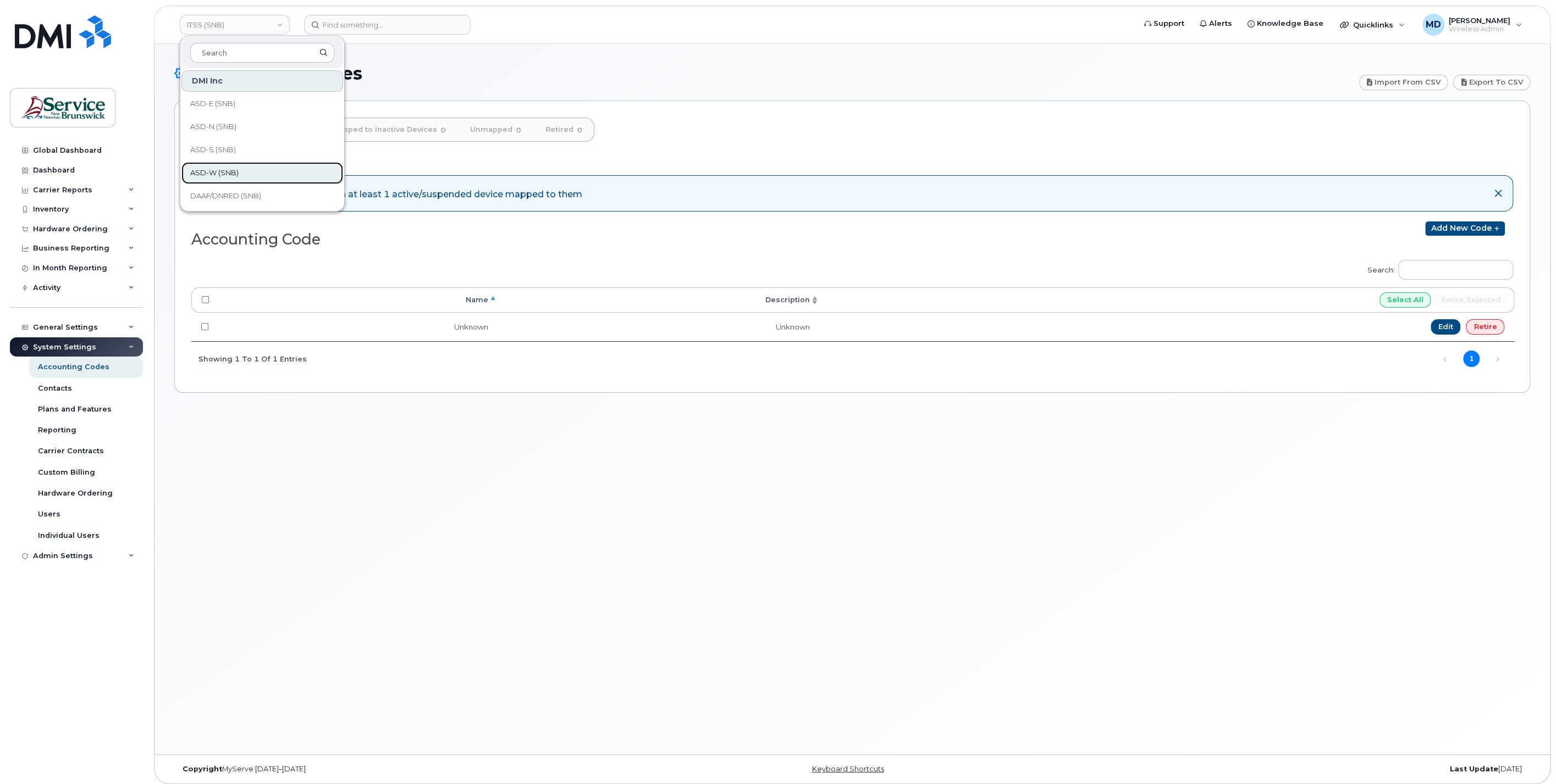
click at [245, 169] on link "ASD-W (SNB)" at bounding box center [262, 173] width 161 height 22
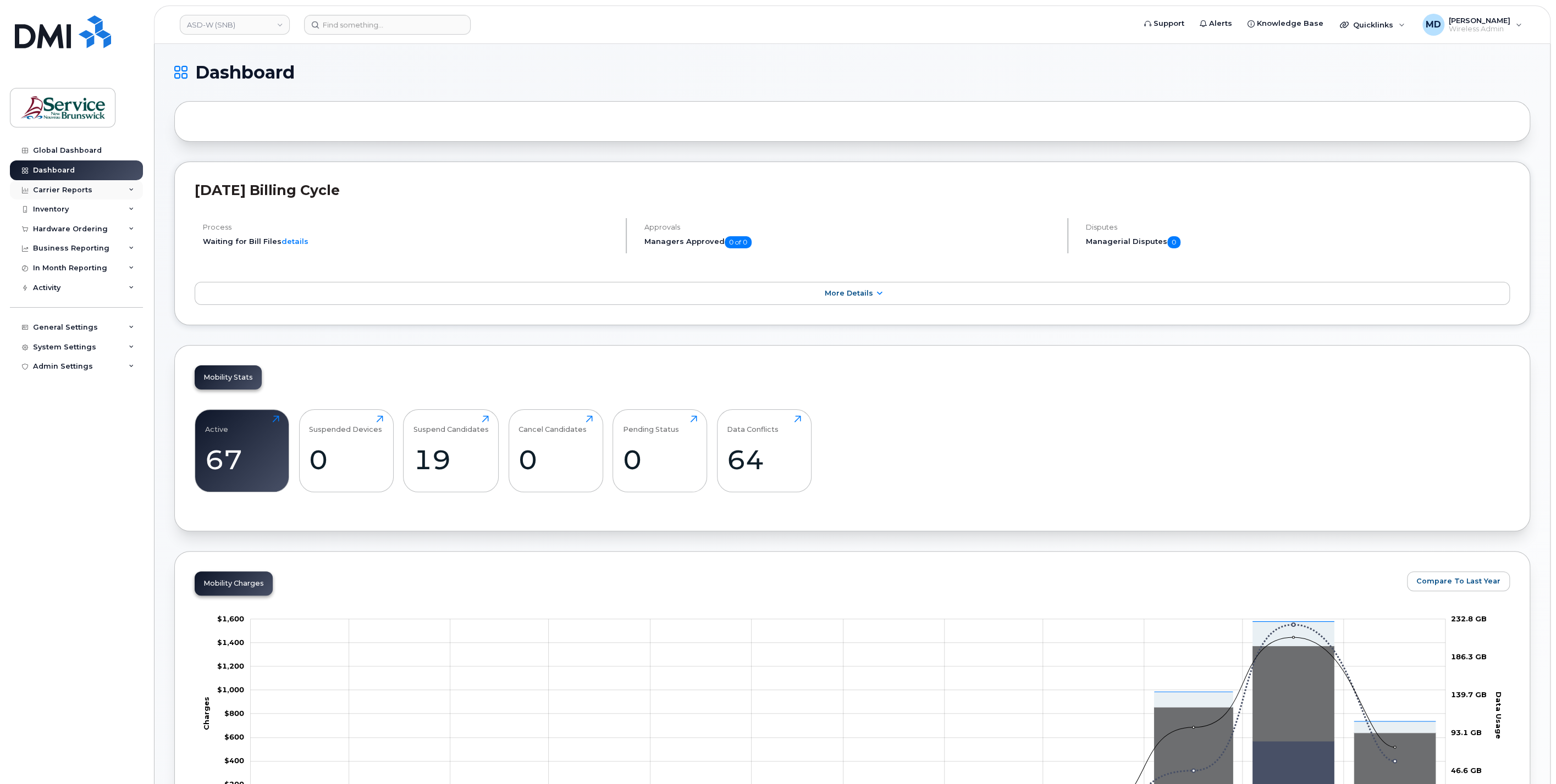
click at [70, 194] on div "Carrier Reports" at bounding box center [76, 190] width 133 height 20
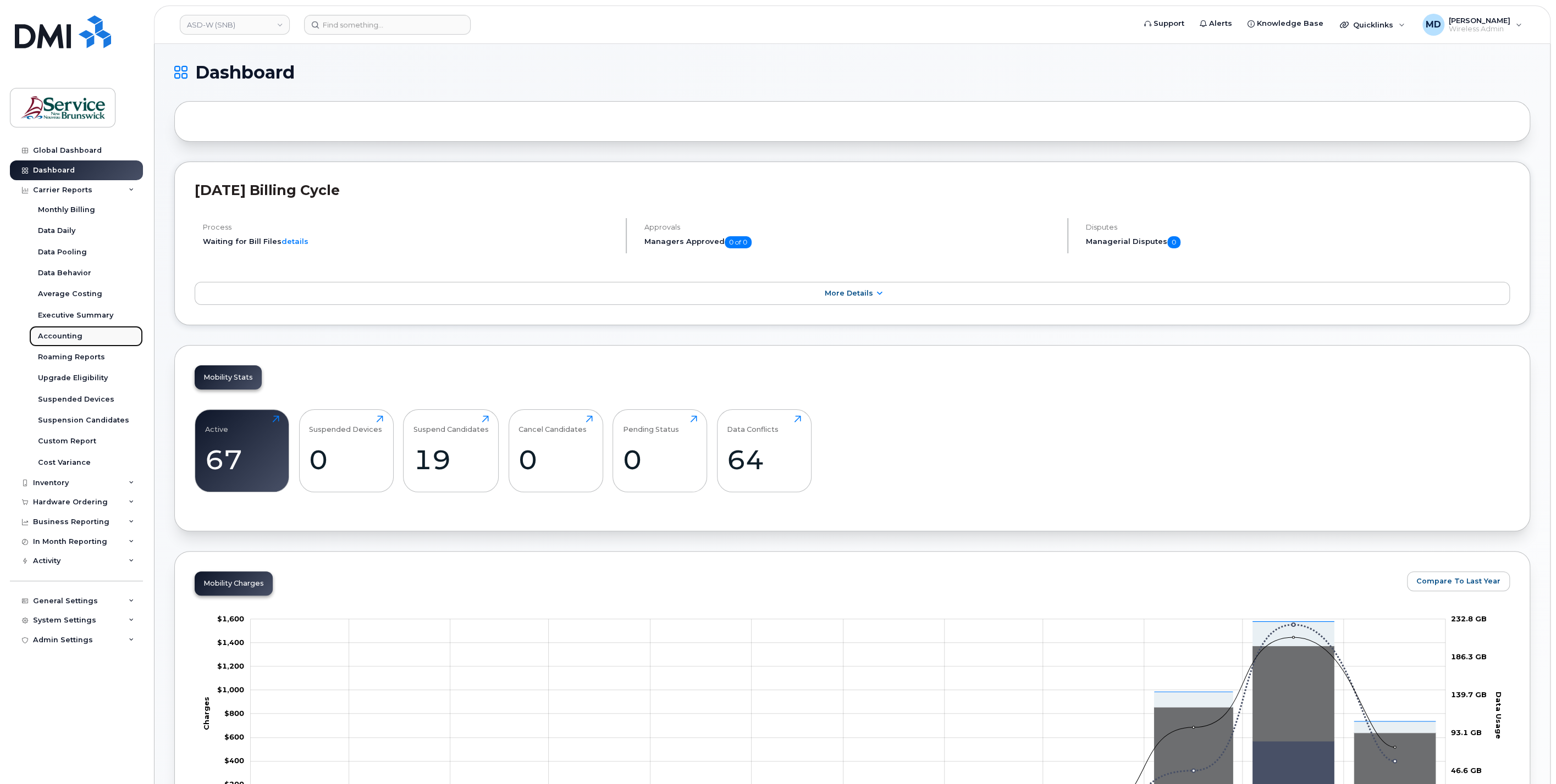
click at [66, 335] on div "Accounting" at bounding box center [59, 336] width 44 height 10
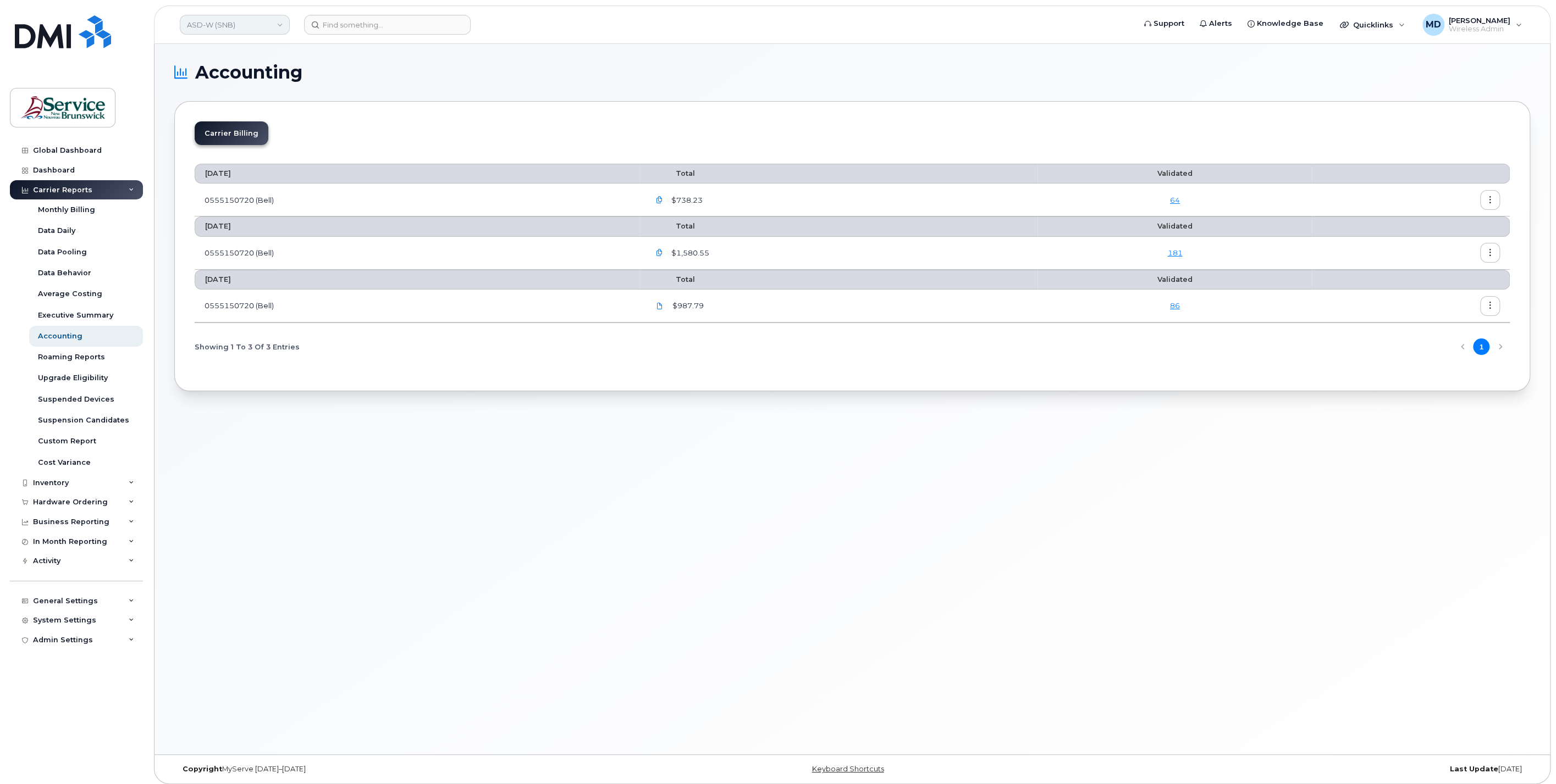
click at [252, 22] on link "ASD-W (SNB)" at bounding box center [234, 24] width 110 height 20
click at [282, 174] on link "ITSS (SNB)" at bounding box center [262, 178] width 161 height 22
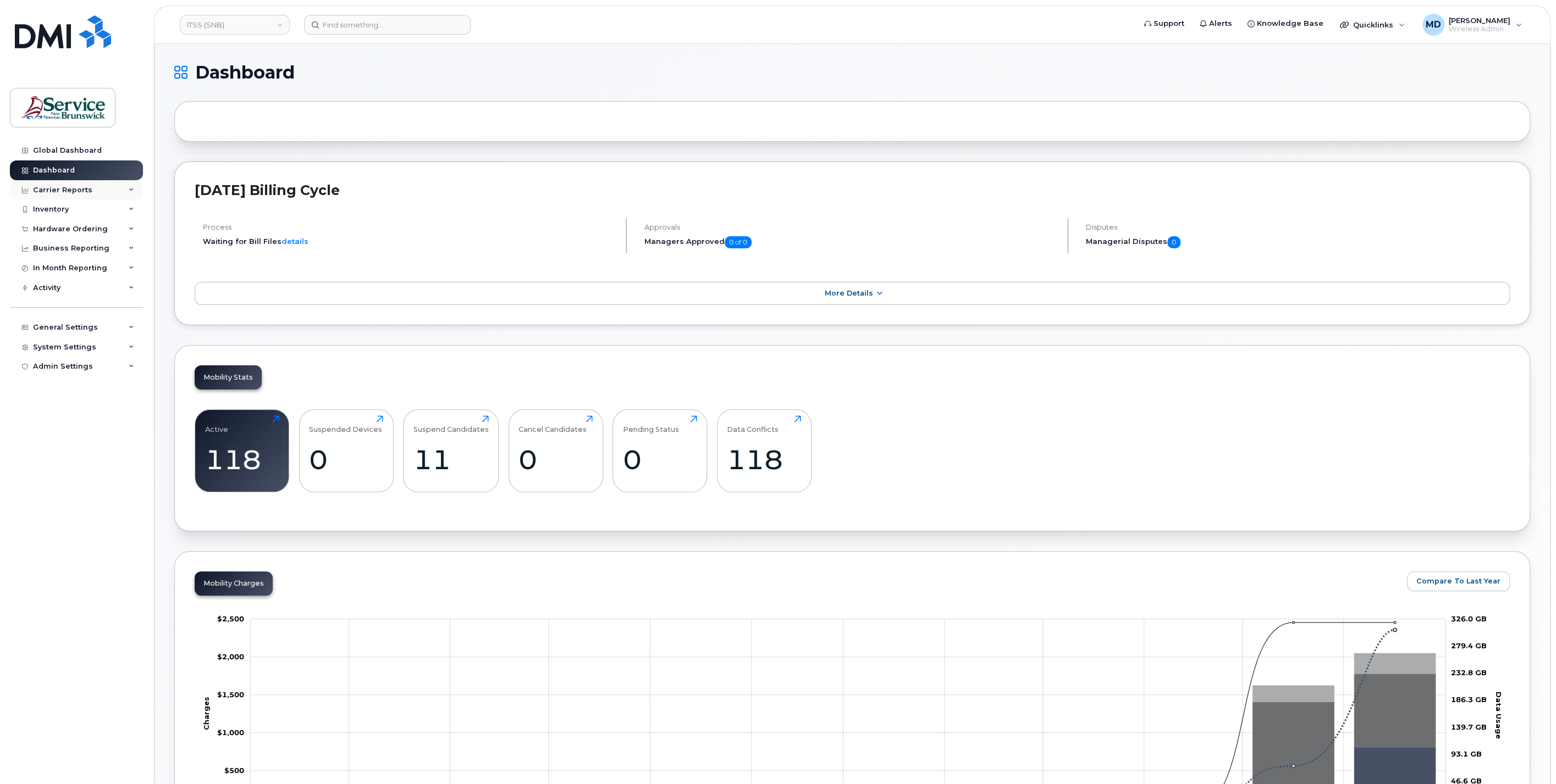
click at [85, 193] on div "Carrier Reports" at bounding box center [63, 190] width 59 height 8
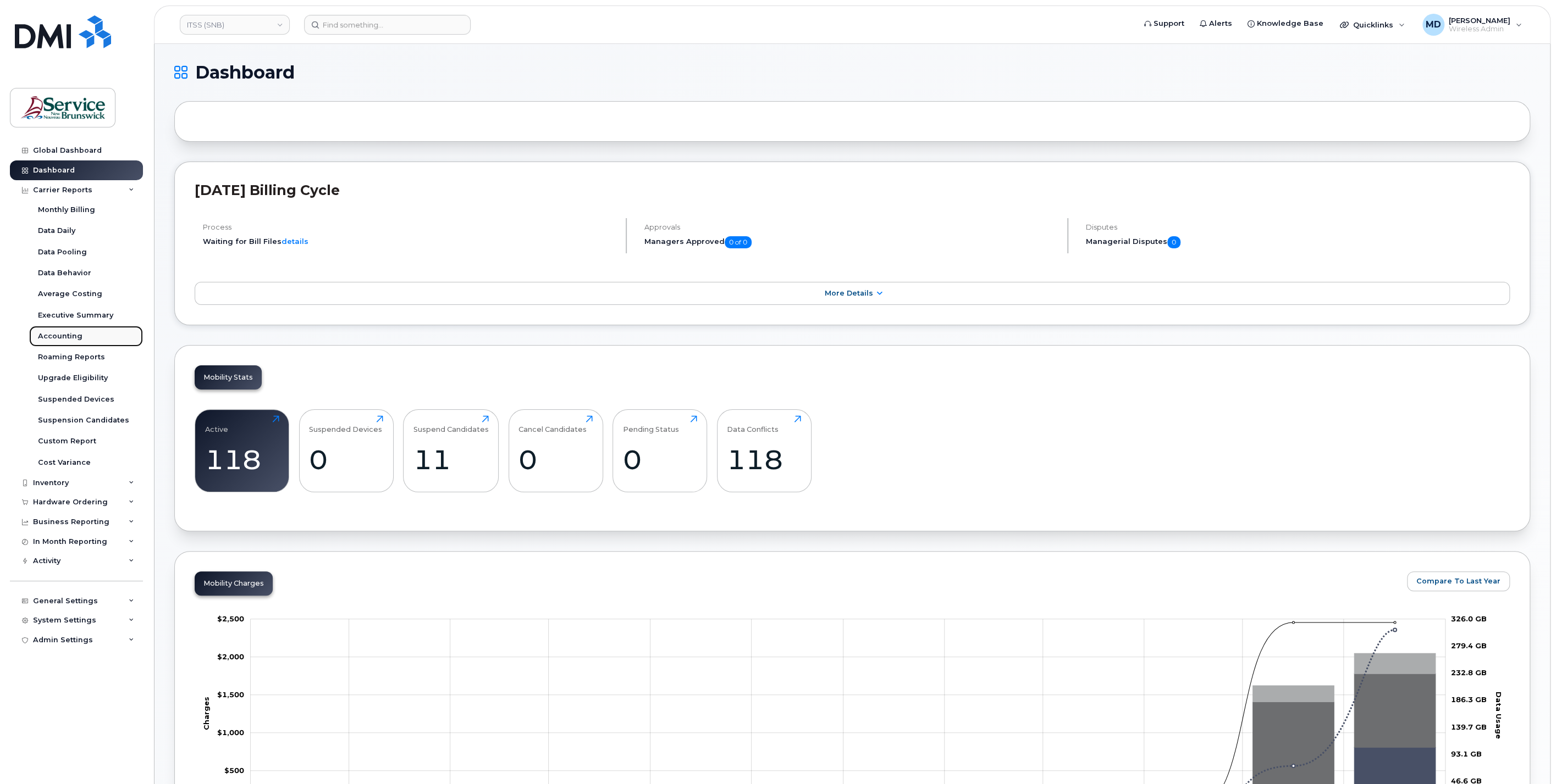
click at [66, 334] on div "Accounting" at bounding box center [59, 336] width 44 height 10
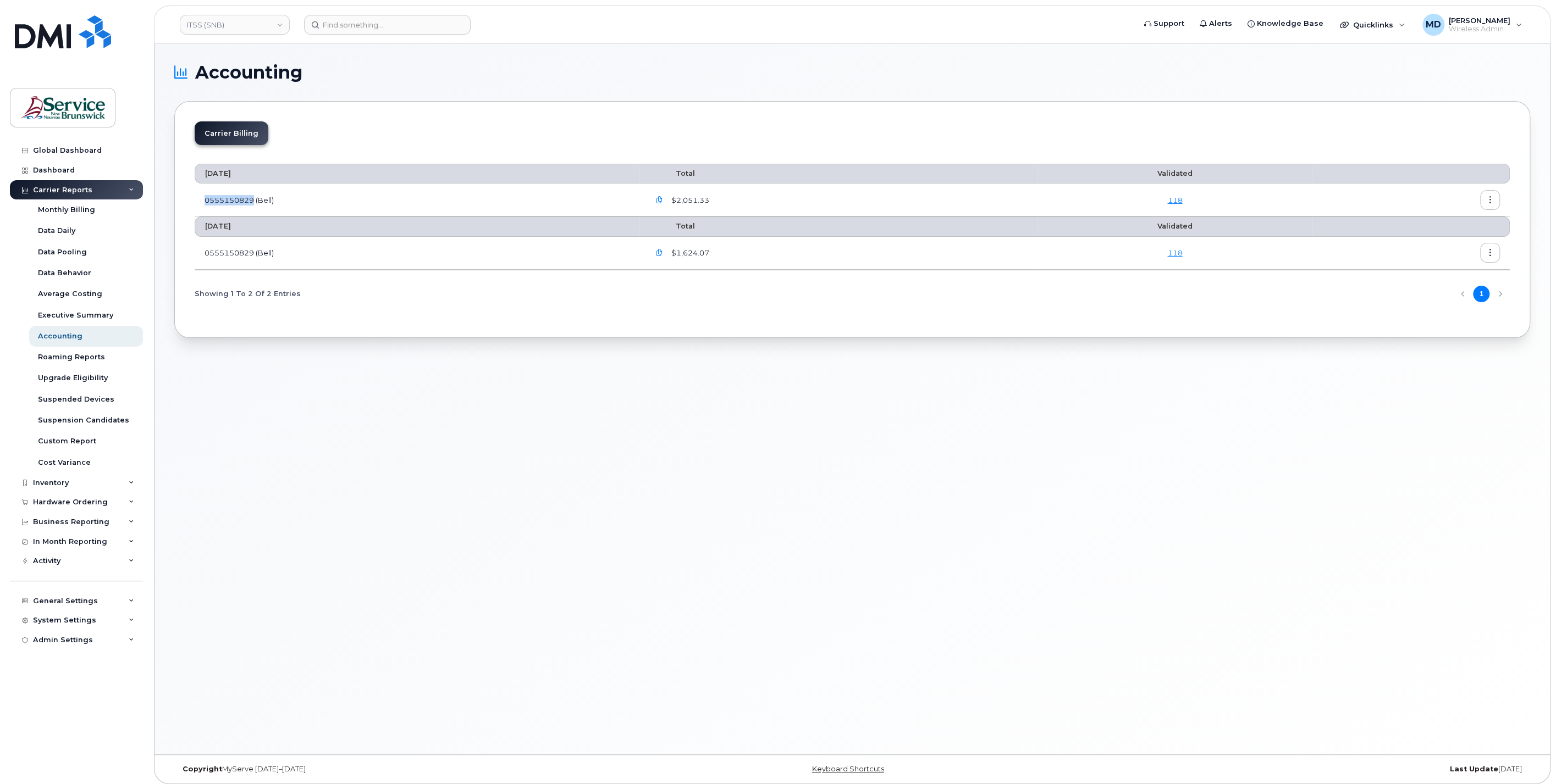
drag, startPoint x: 256, startPoint y: 199, endPoint x: 203, endPoint y: 195, distance: 53.2
click at [203, 195] on td "0555150829 (Bell)" at bounding box center [417, 200] width 445 height 33
copy td "0555150829"
click at [347, 24] on input at bounding box center [387, 24] width 166 height 20
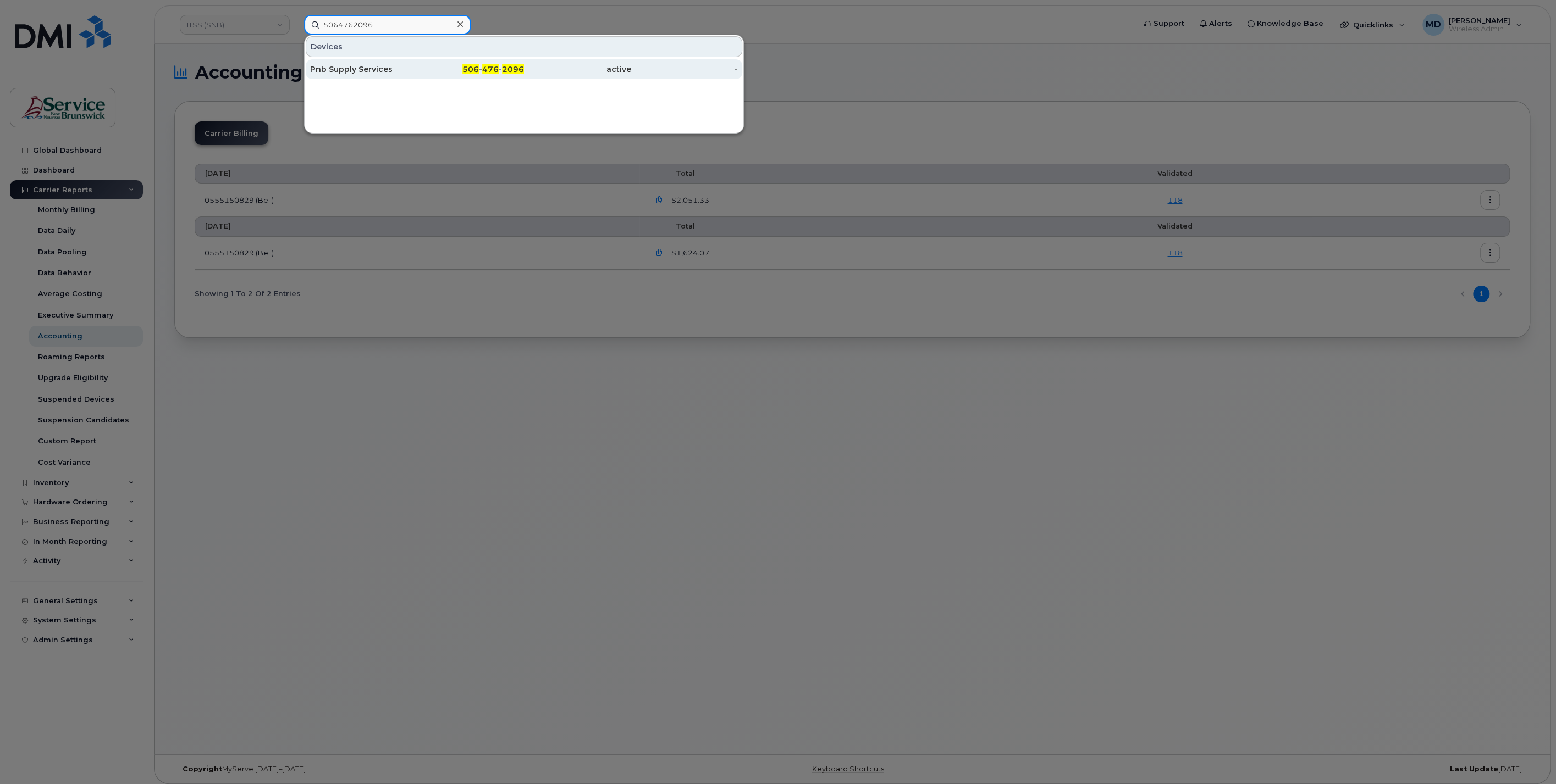
type input "5064762096"
click at [365, 71] on div "Pnb Supply Services" at bounding box center [364, 69] width 107 height 11
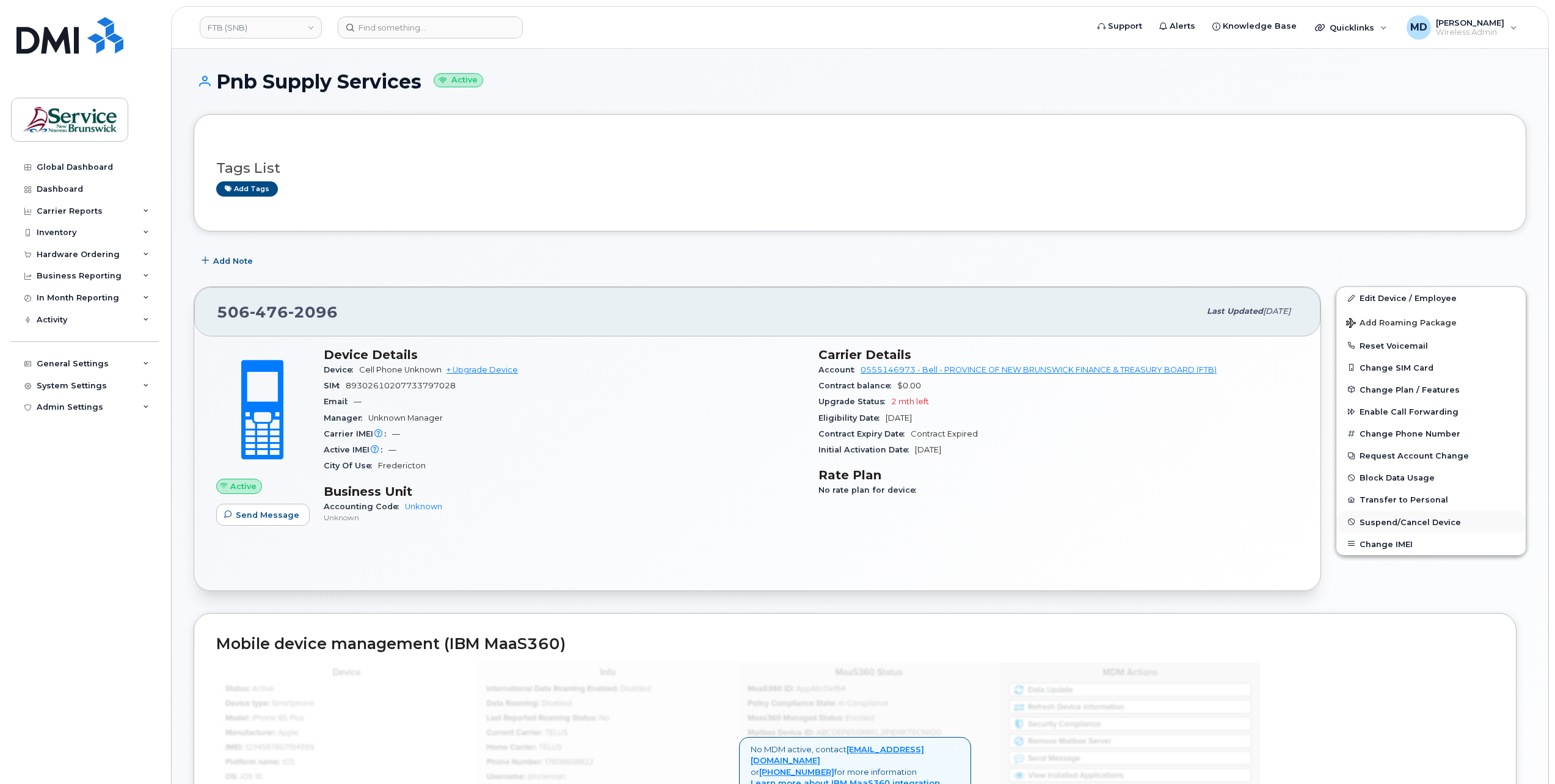
click at [1386, 522] on span "Suspend/Cancel Device" at bounding box center [1410, 522] width 101 height 9
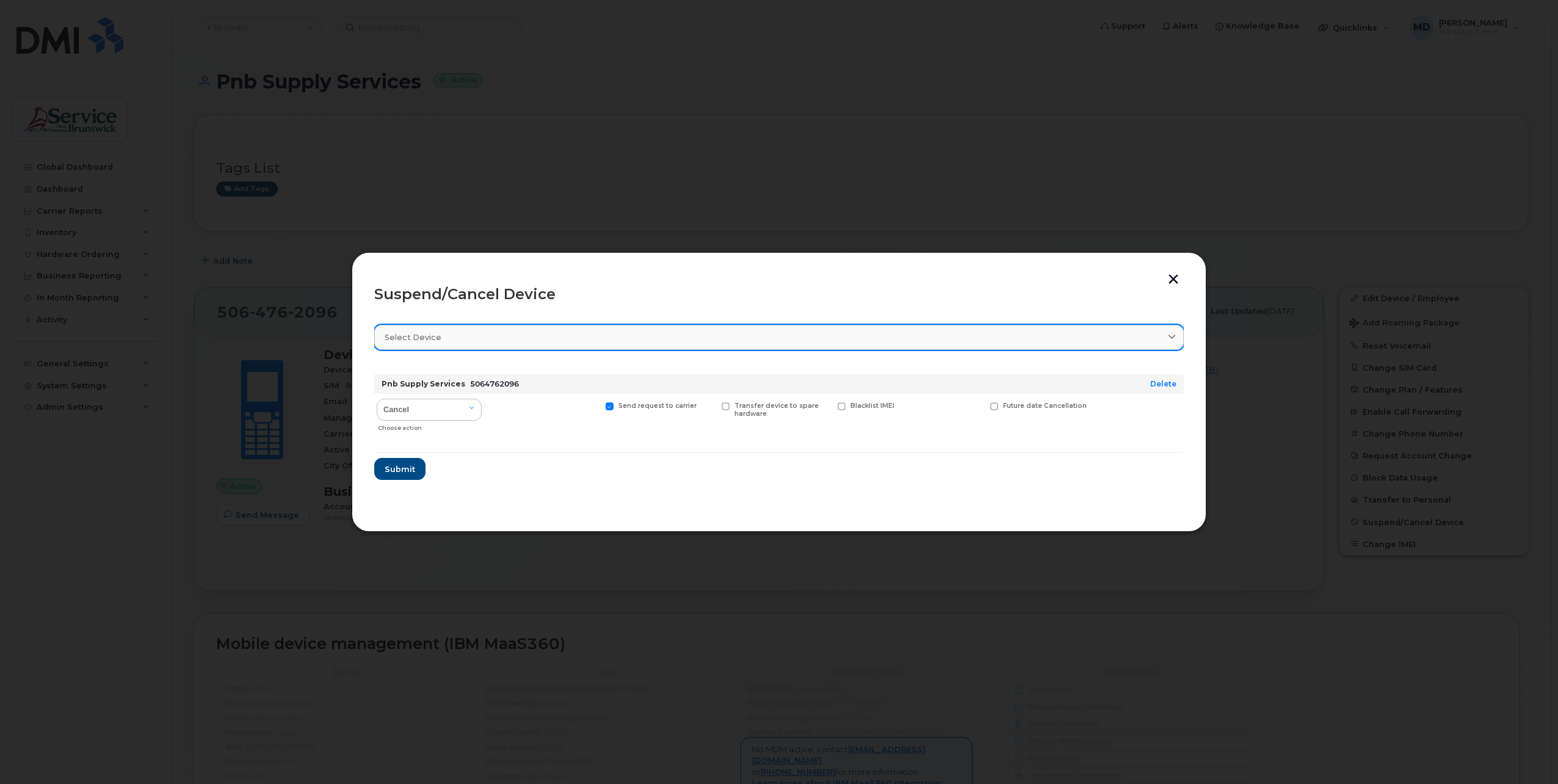
click at [615, 340] on div "Select device" at bounding box center [779, 337] width 789 height 11
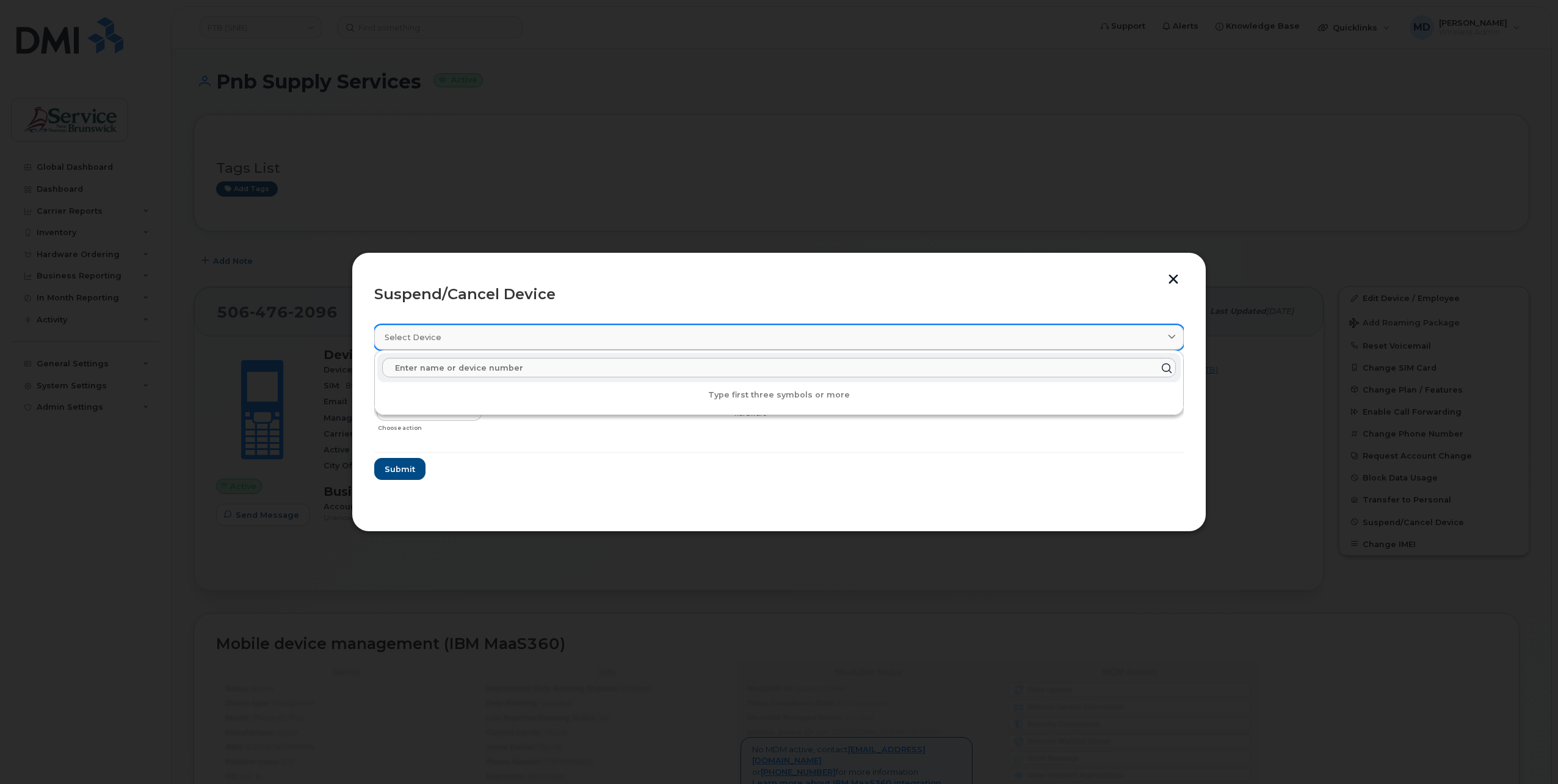
click at [615, 340] on div "Select device" at bounding box center [779, 337] width 789 height 11
click at [506, 476] on form "Pnb Supply Services 5064762096 Delete Cancel Suspend - Extend Suspension Suspen…" at bounding box center [779, 422] width 810 height 115
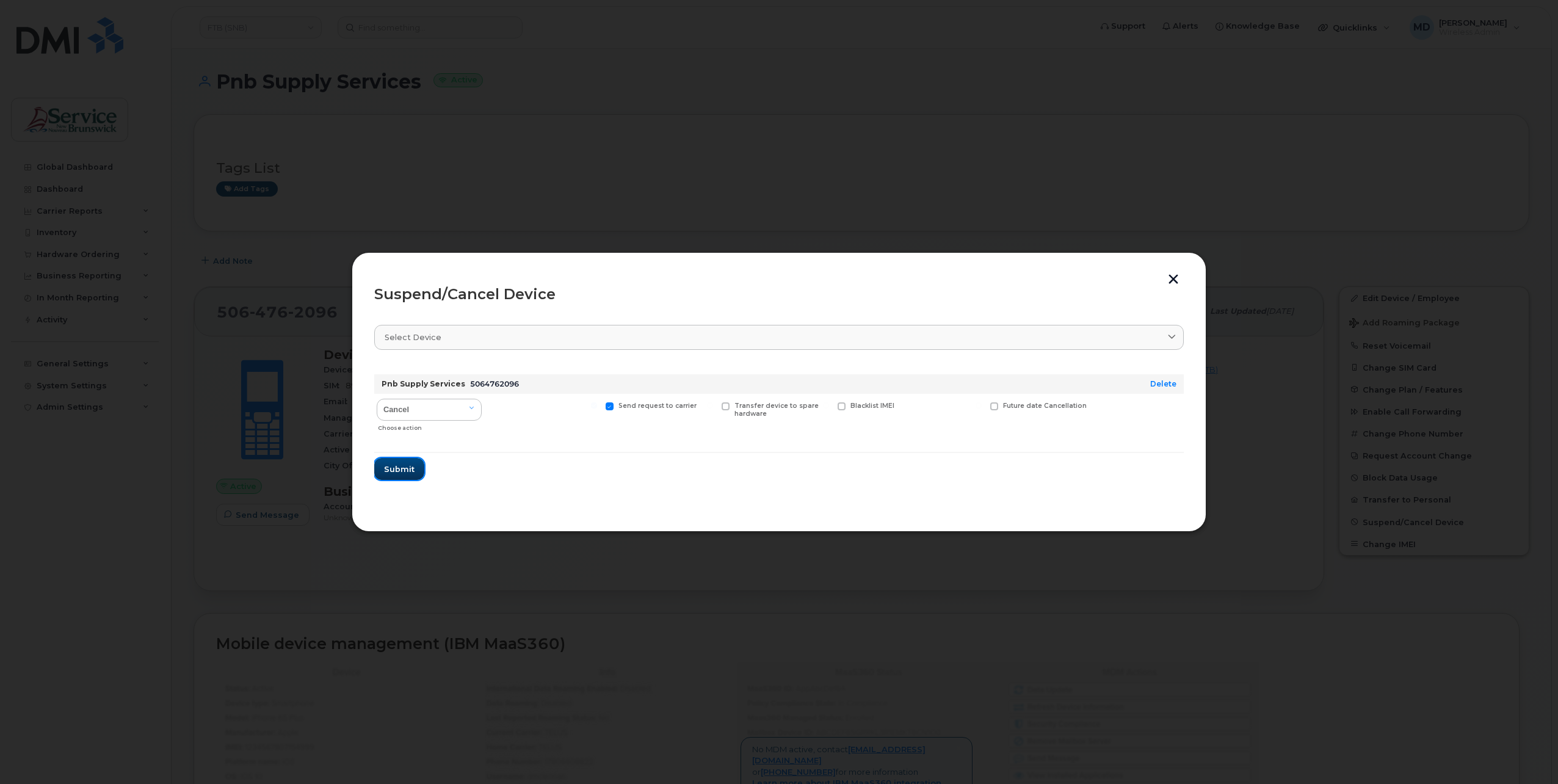
click at [389, 470] on span "Submit" at bounding box center [399, 469] width 30 height 11
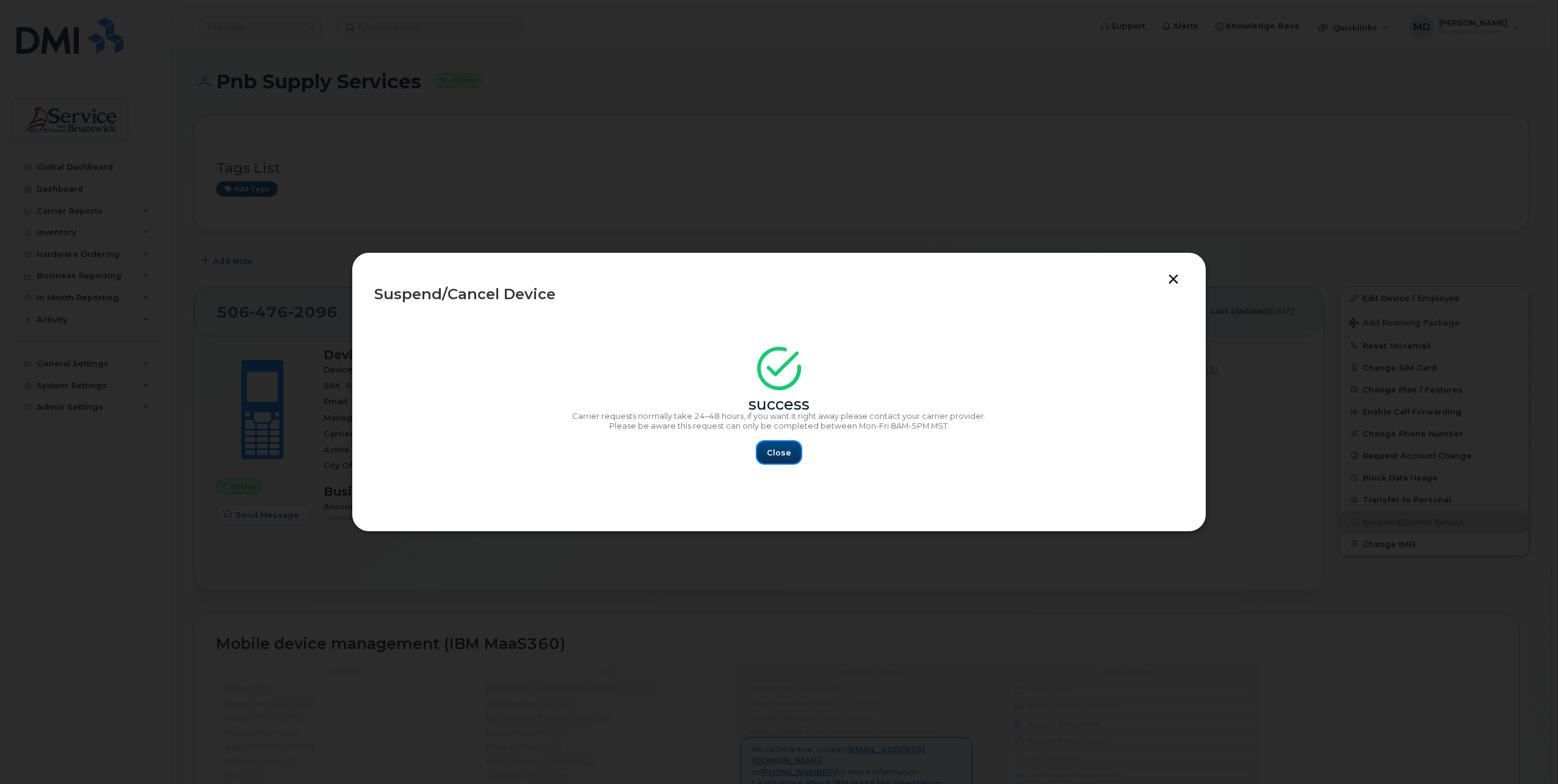
click at [783, 452] on span "Close" at bounding box center [779, 452] width 24 height 11
